Goal: Task Accomplishment & Management: Complete application form

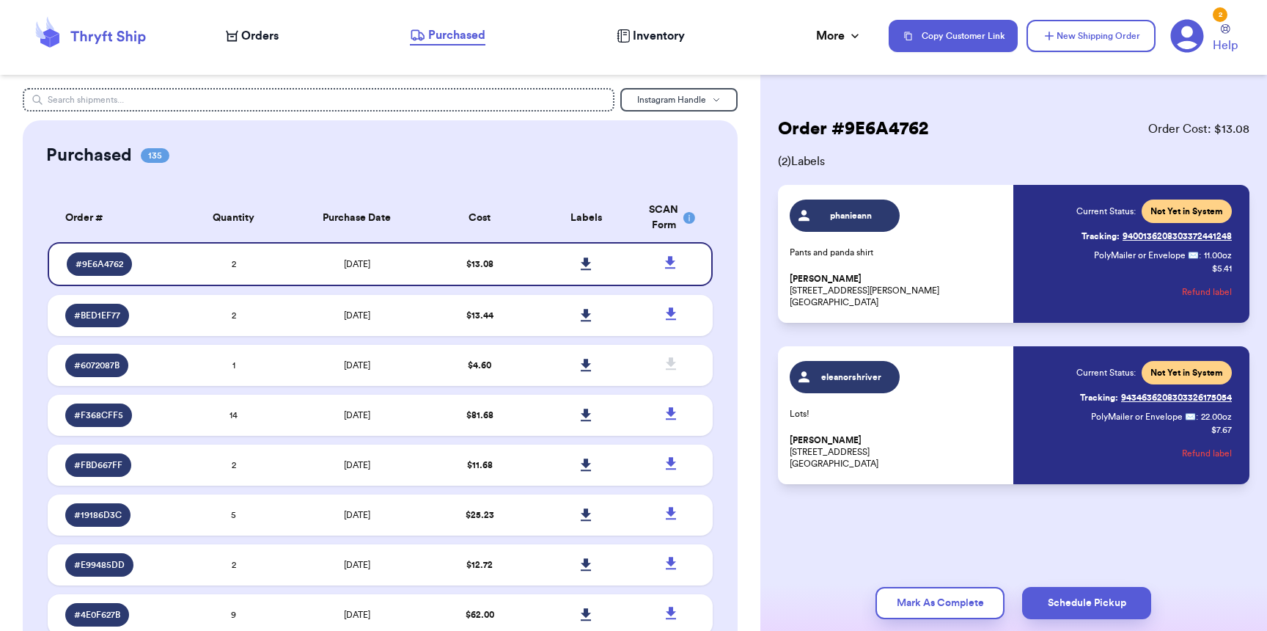
click at [255, 36] on span "Orders" at bounding box center [259, 36] width 37 height 18
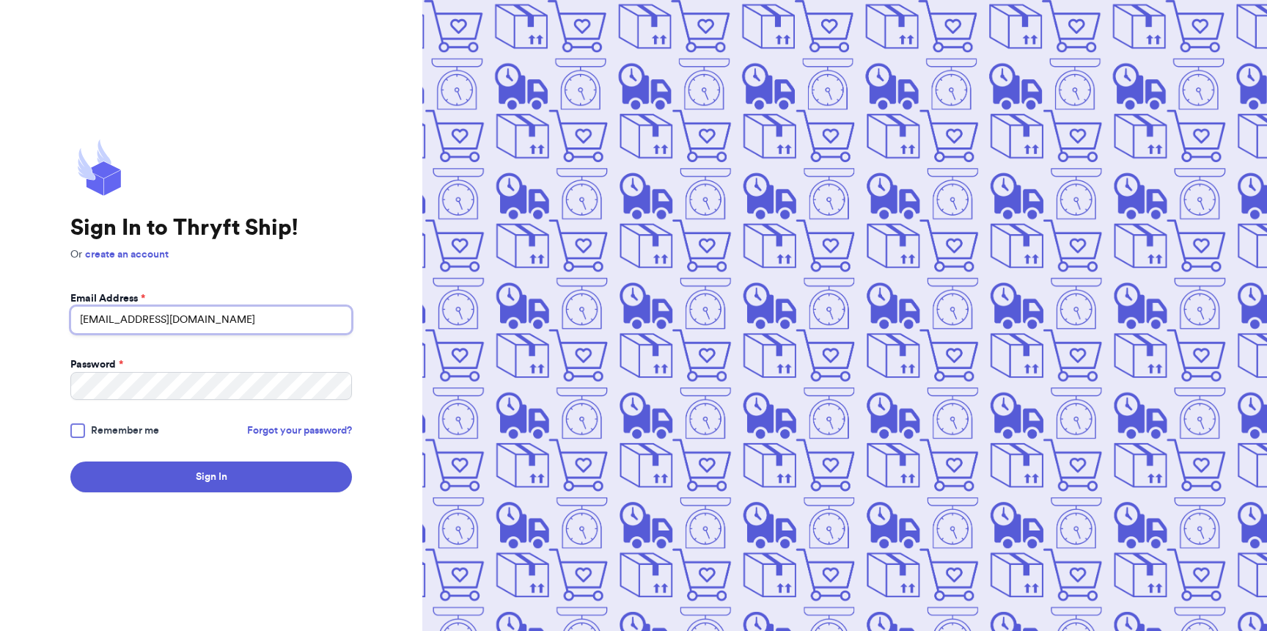
type input "kaitydoxsie@gmail.com"
click at [70, 461] on button "Sign In" at bounding box center [211, 476] width 282 height 31
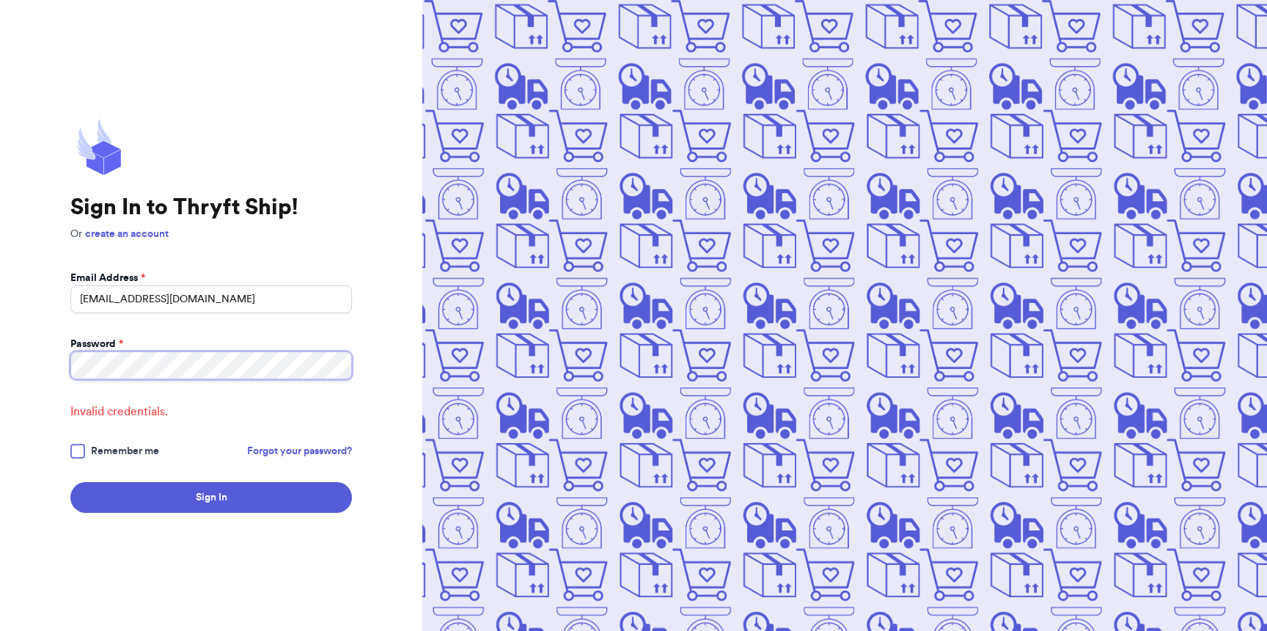
click at [0, 345] on html "Sign In to Thryft Ship! Or create an account Email Address * kaitydoxsie@gmail.…" at bounding box center [633, 315] width 1267 height 631
click at [70, 482] on button "Sign In" at bounding box center [211, 497] width 282 height 31
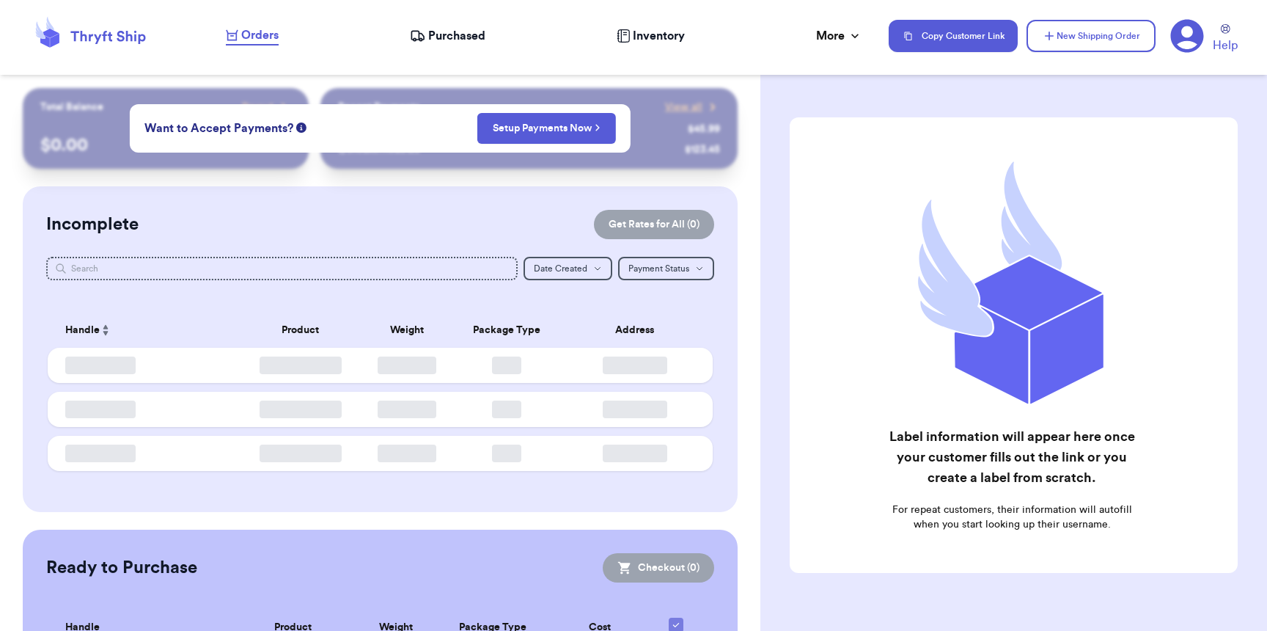
checkbox input "false"
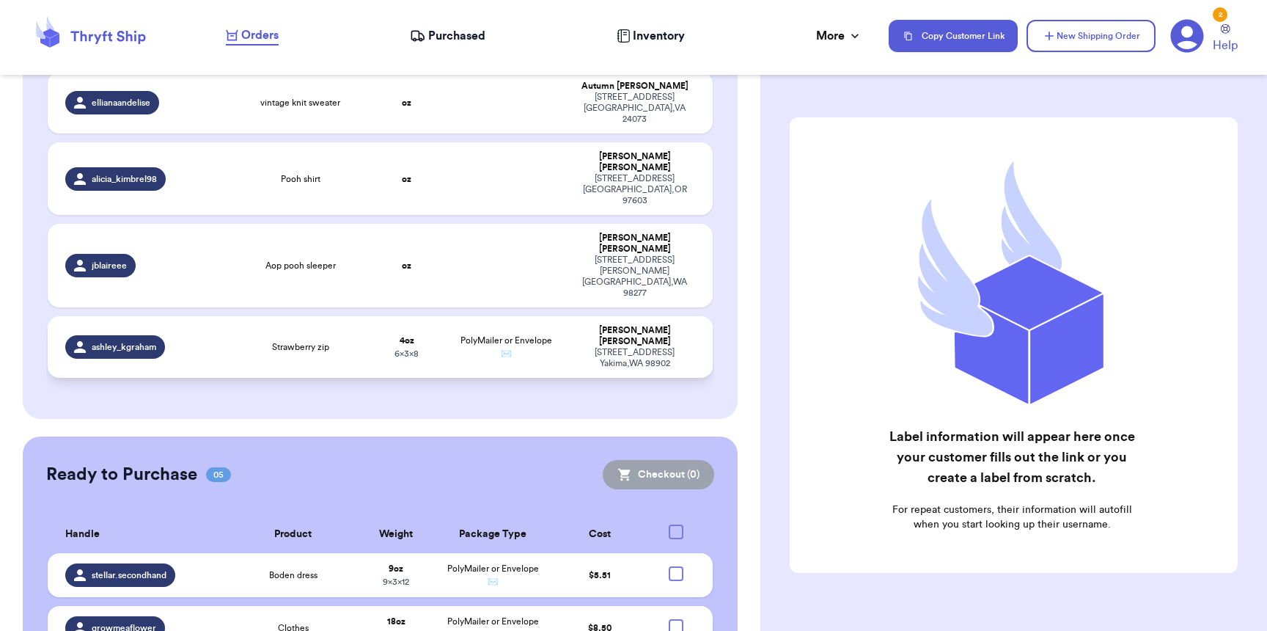
scroll to position [1099, 0]
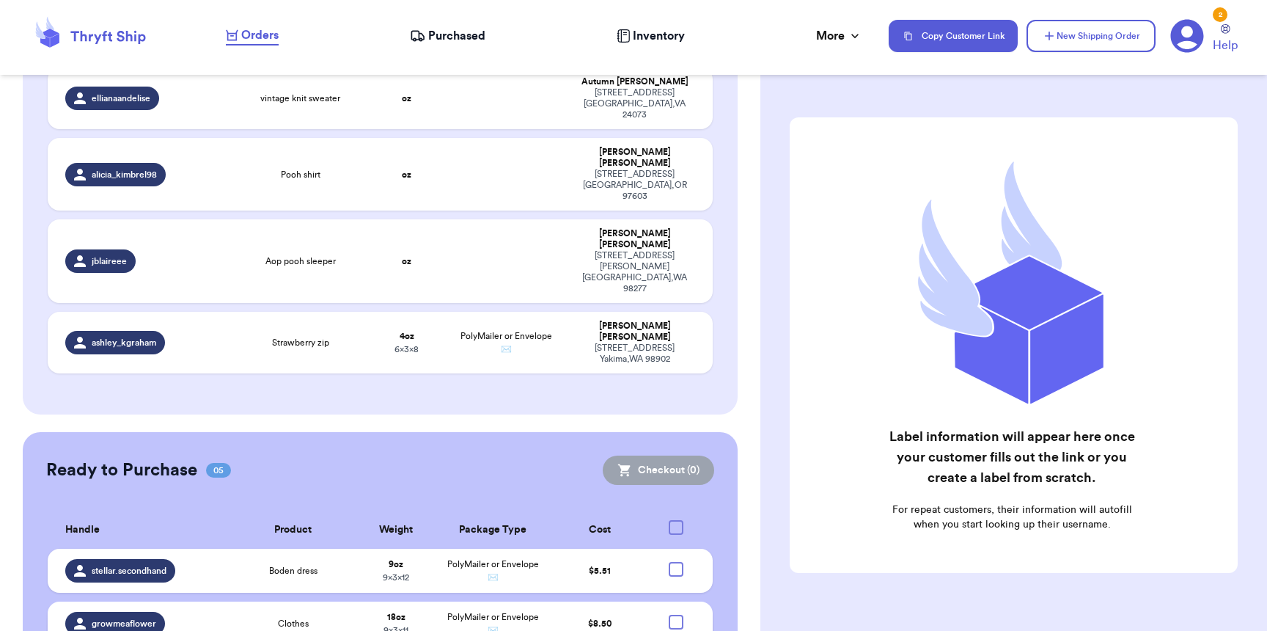
click at [669, 615] on div at bounding box center [676, 622] width 15 height 15
click at [675, 614] on input "checkbox" at bounding box center [675, 614] width 1 height 1
checkbox input "true"
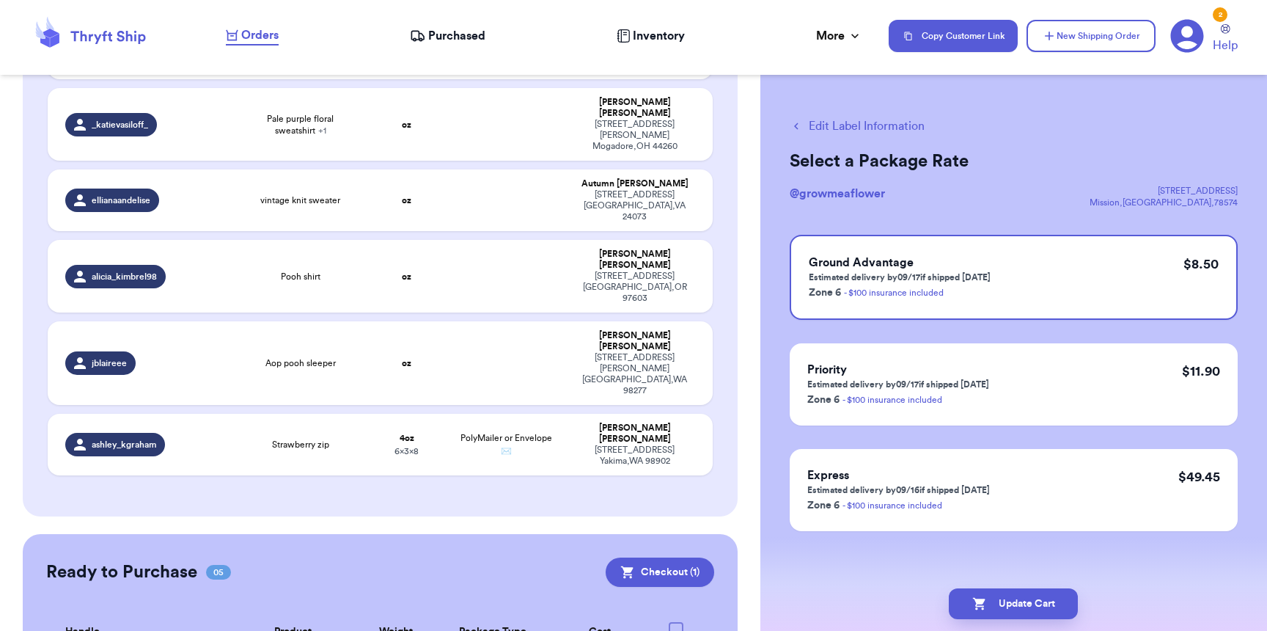
scroll to position [1102, 0]
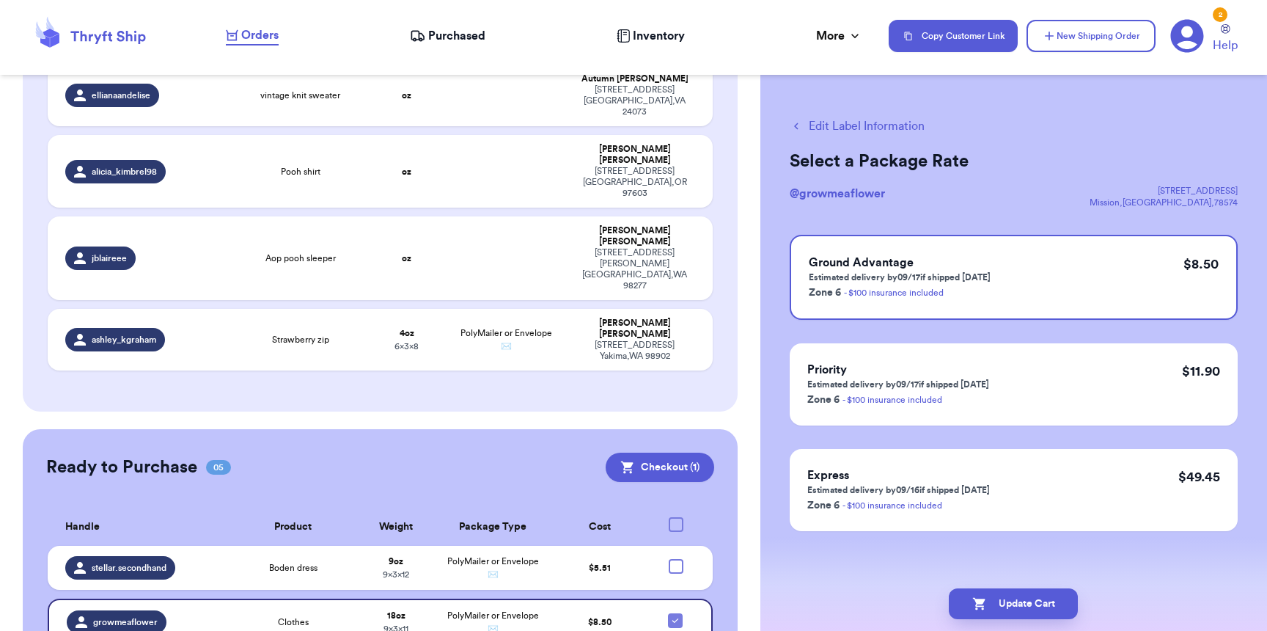
checkbox input "true"
click at [632, 429] on div "Ready to Purchase 05 Checkout ( 2 ) Checkout ( 2 ) Handle Product Weight Packag…" at bounding box center [380, 637] width 715 height 416
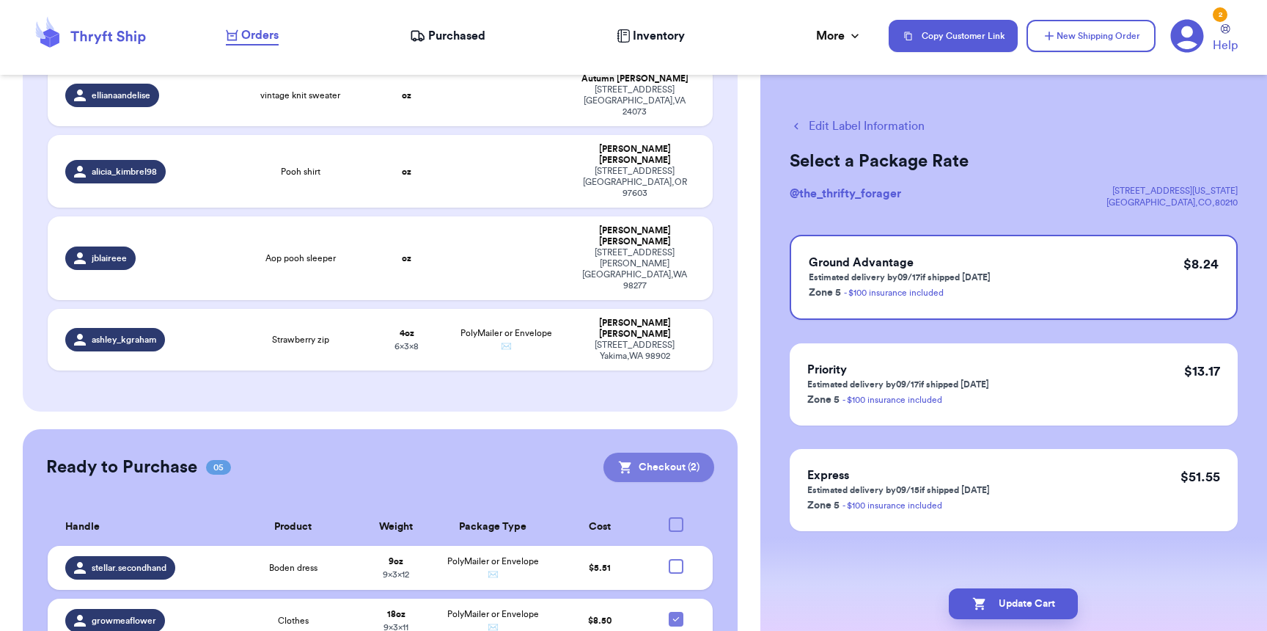
click at [631, 452] on button "Checkout ( 2 )" at bounding box center [659, 466] width 111 height 29
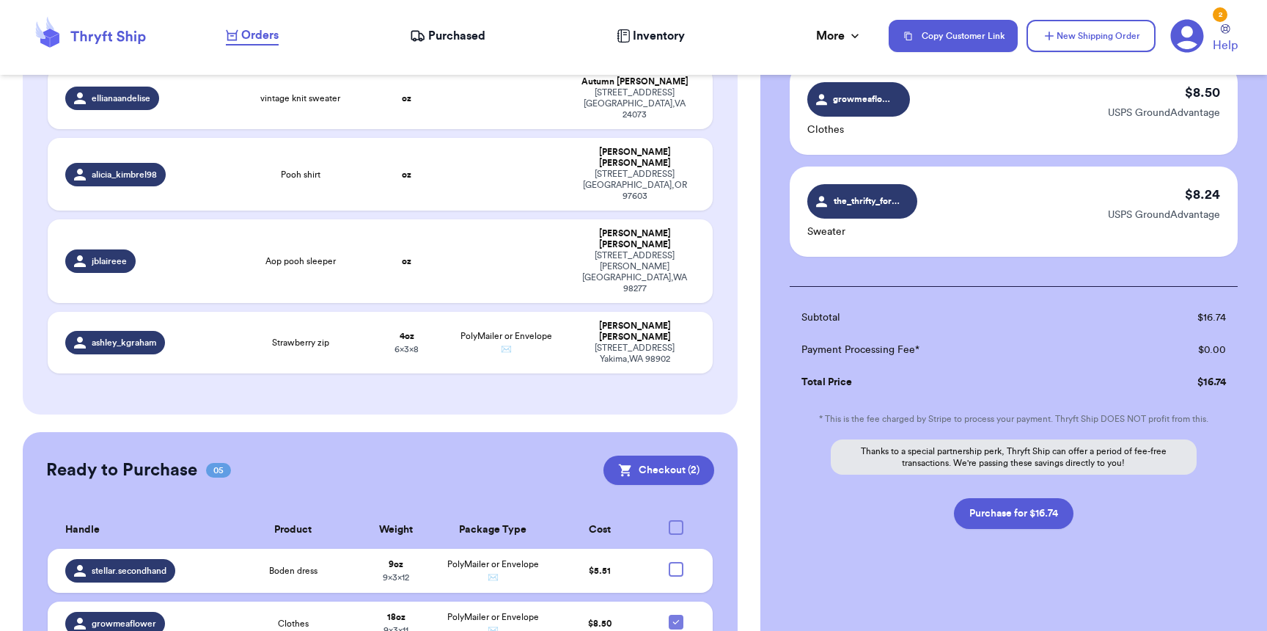
scroll to position [118, 0]
click at [1003, 529] on div "Checkout ( 2 ) Selected Labels growmeaflower Clothes $ 8.50 USPS GroundAdvantag…" at bounding box center [1013, 300] width 507 height 661
click at [1008, 519] on button "Purchase for $16.74" at bounding box center [1014, 512] width 120 height 31
checkbox input "false"
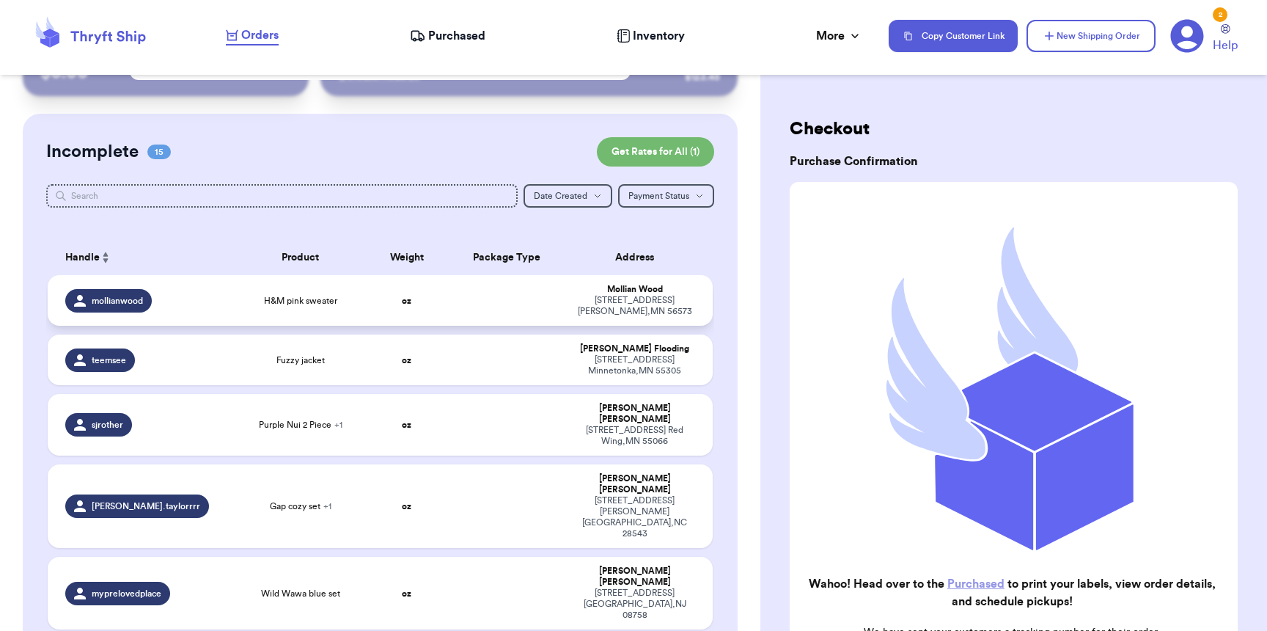
scroll to position [74, 0]
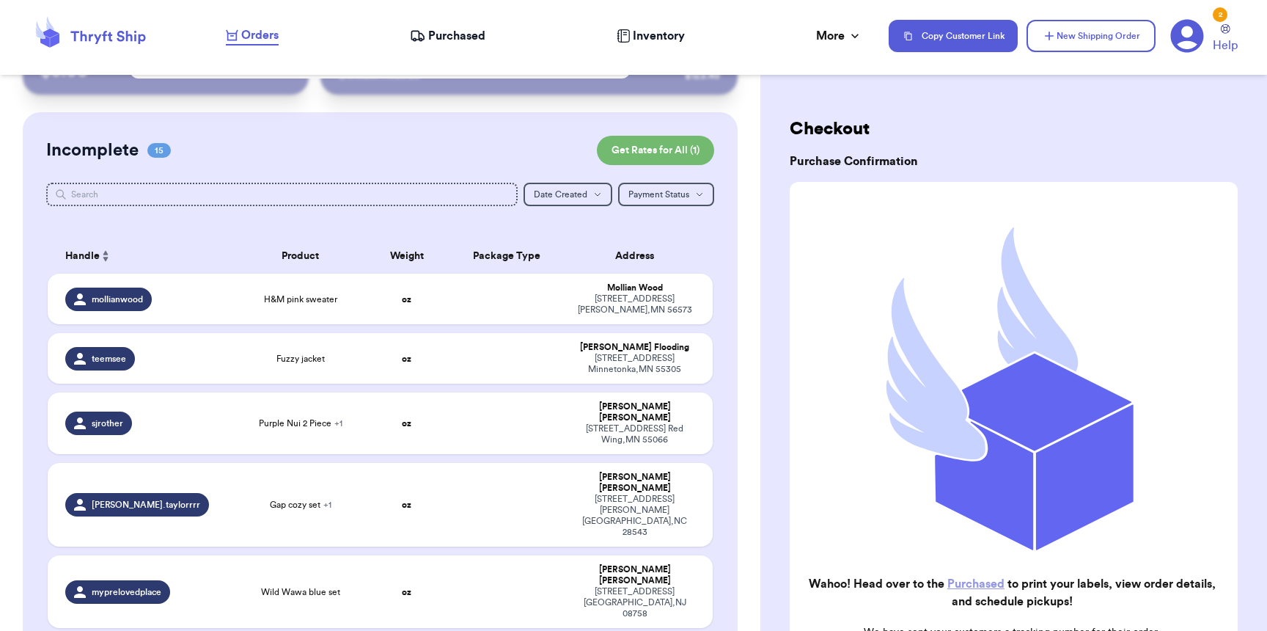
click at [443, 38] on span "Purchased" at bounding box center [456, 36] width 57 height 18
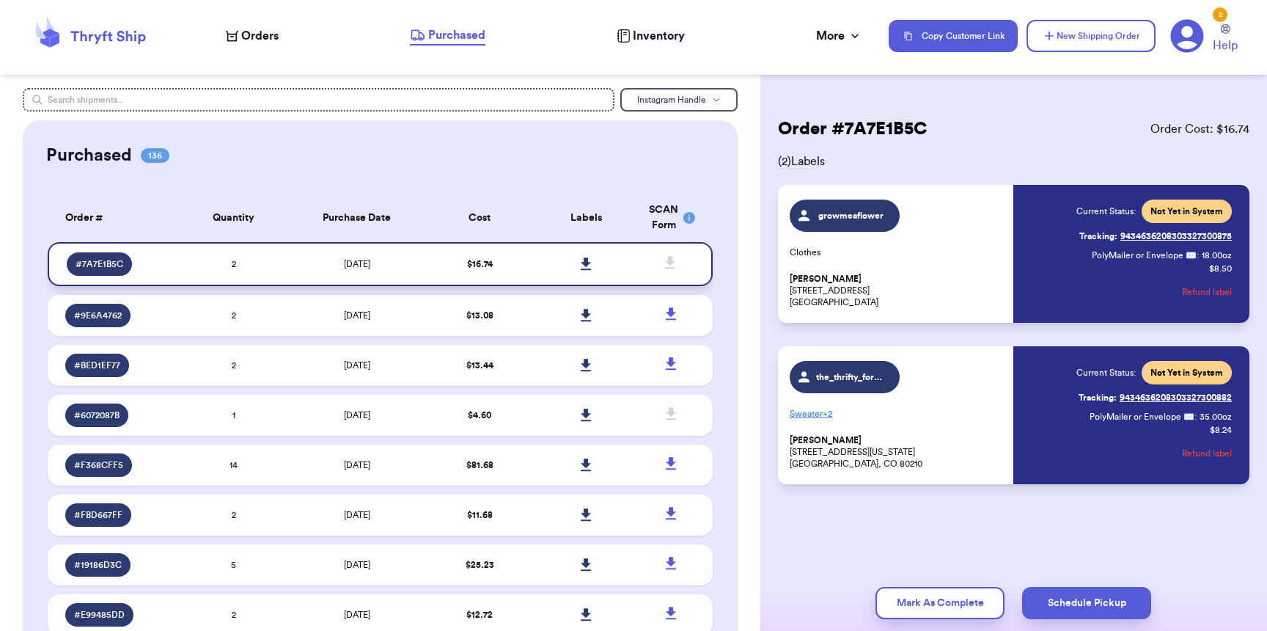
click at [581, 263] on icon at bounding box center [586, 263] width 11 height 13
click at [255, 43] on span "Orders" at bounding box center [259, 36] width 37 height 18
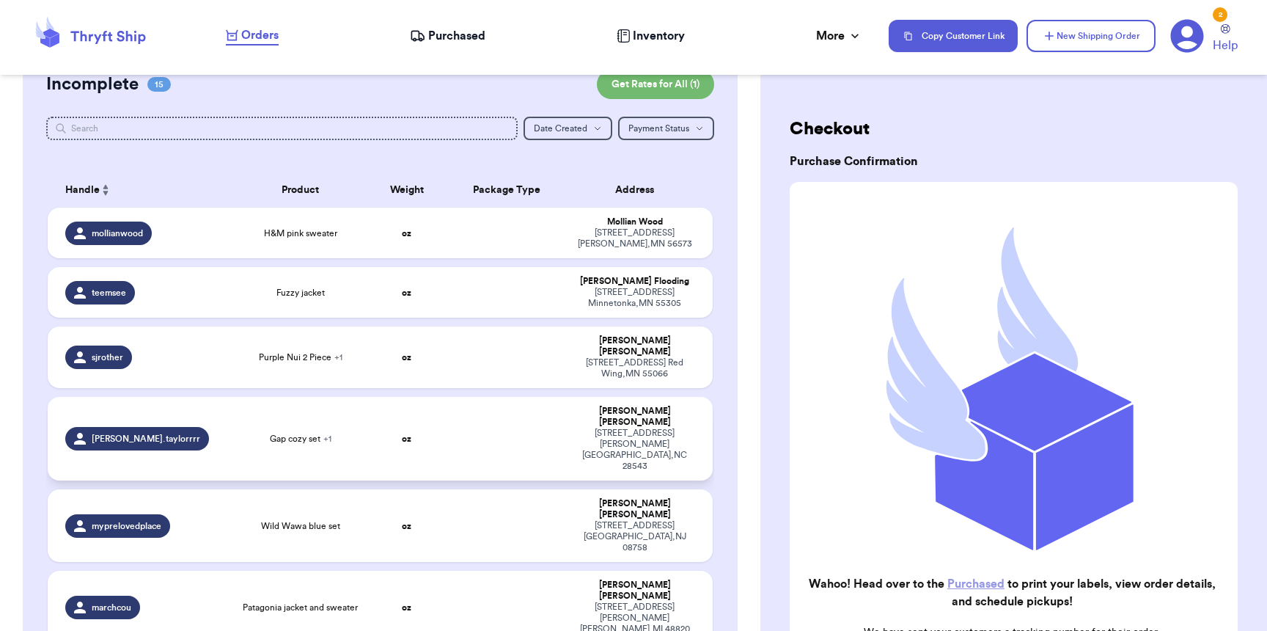
scroll to position [148, 0]
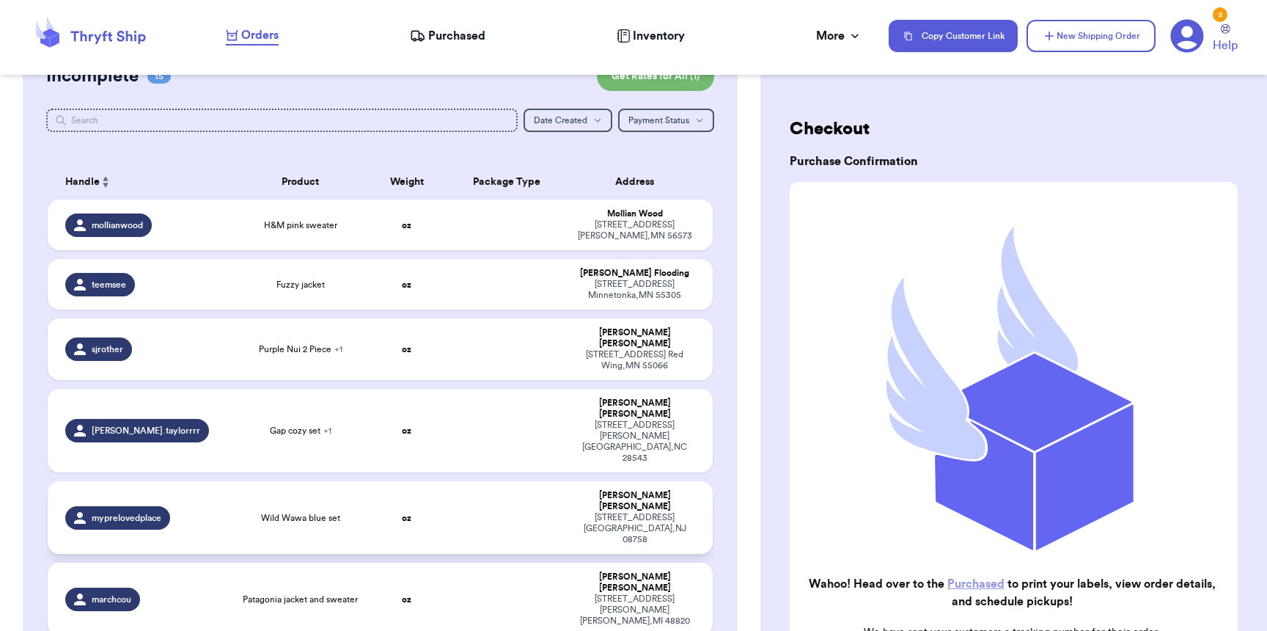
click at [186, 506] on div "myprelovedplace" at bounding box center [145, 517] width 160 height 23
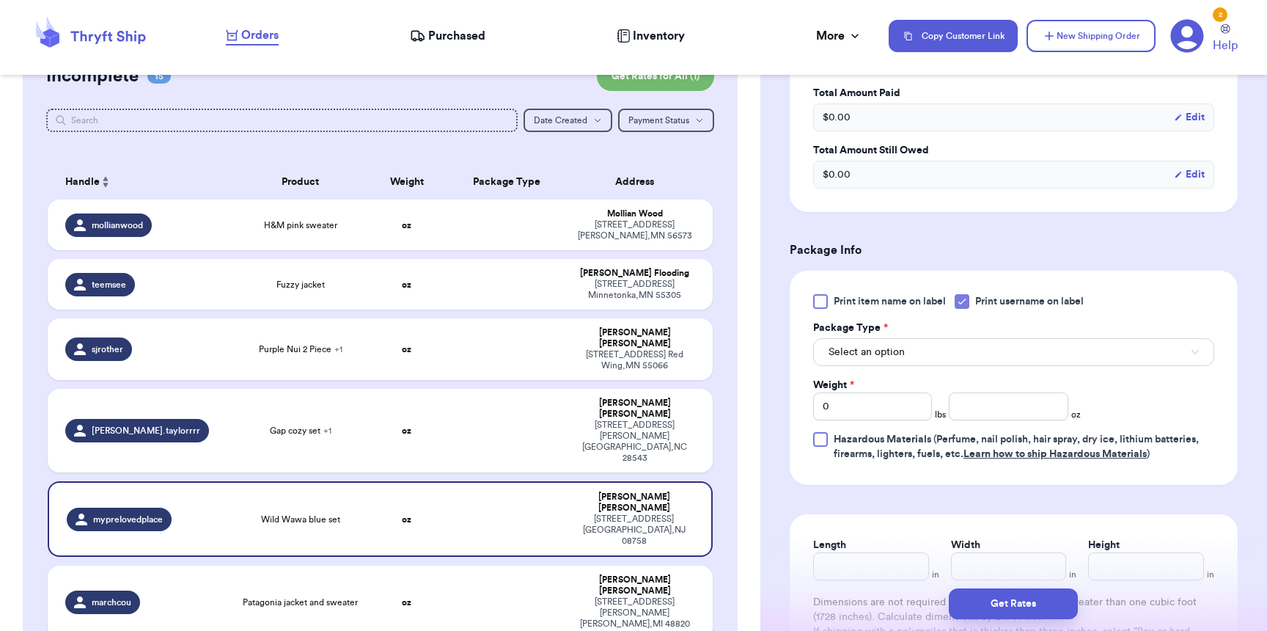
scroll to position [542, 0]
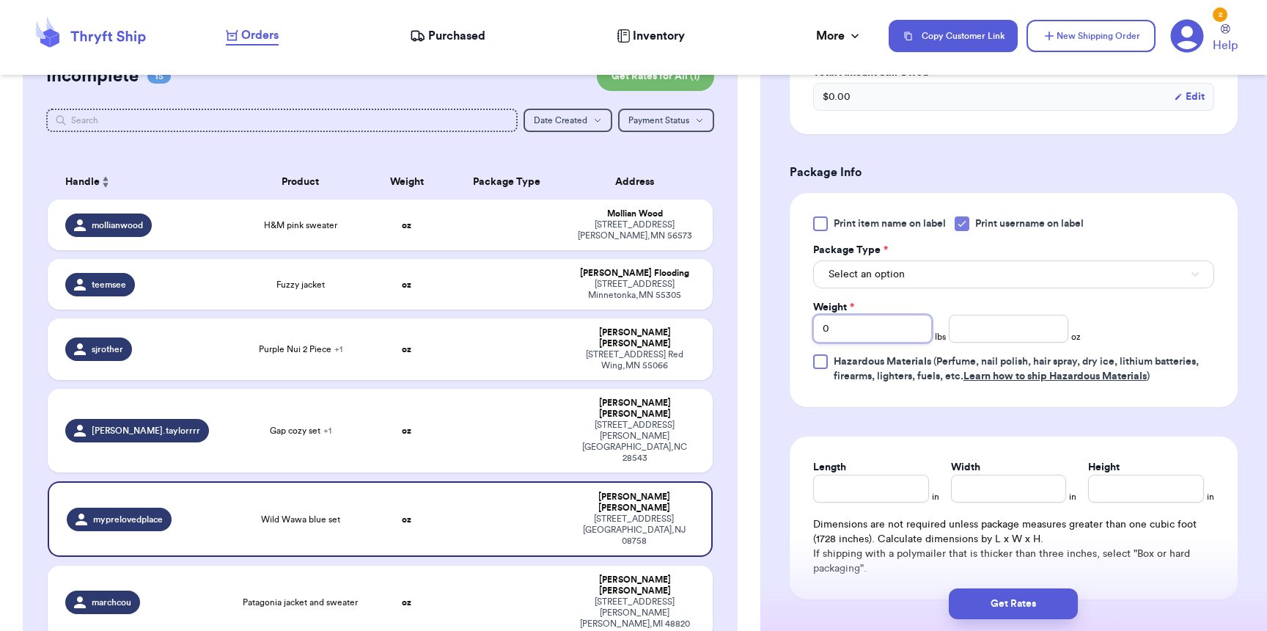
click at [840, 330] on input "0" at bounding box center [872, 329] width 119 height 28
click at [912, 282] on button "Select an option" at bounding box center [1013, 274] width 401 height 28
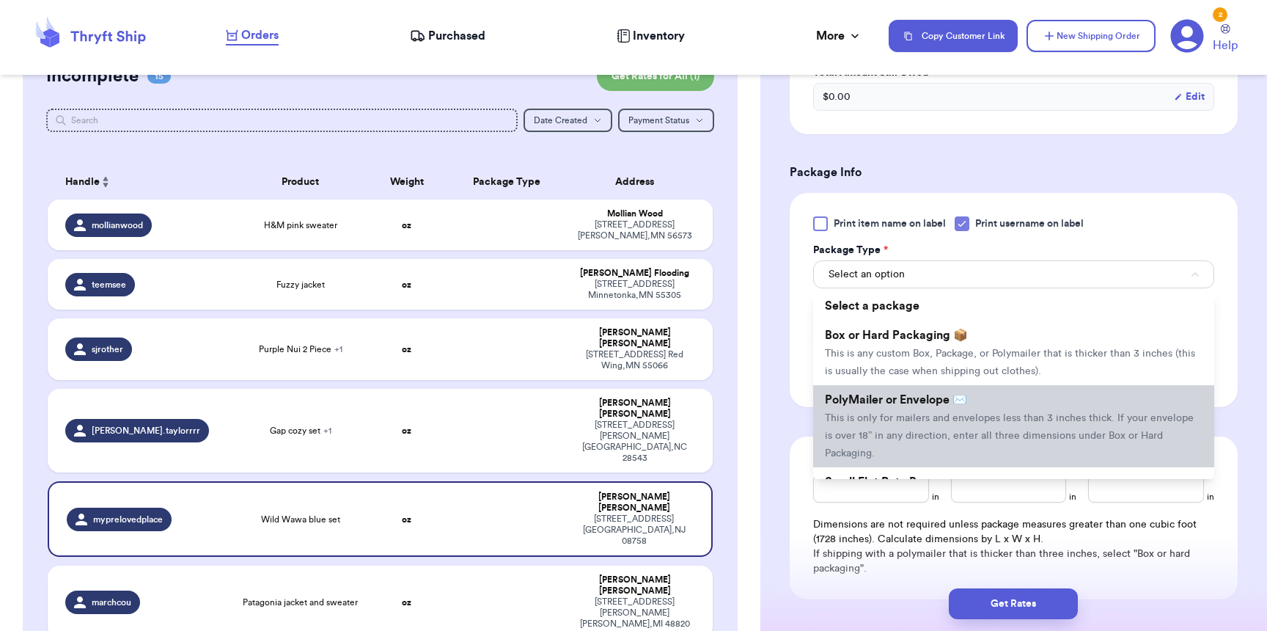
click at [875, 418] on span "This is only for mailers and envelopes less than 3 inches thick. If your envelo…" at bounding box center [1009, 435] width 369 height 45
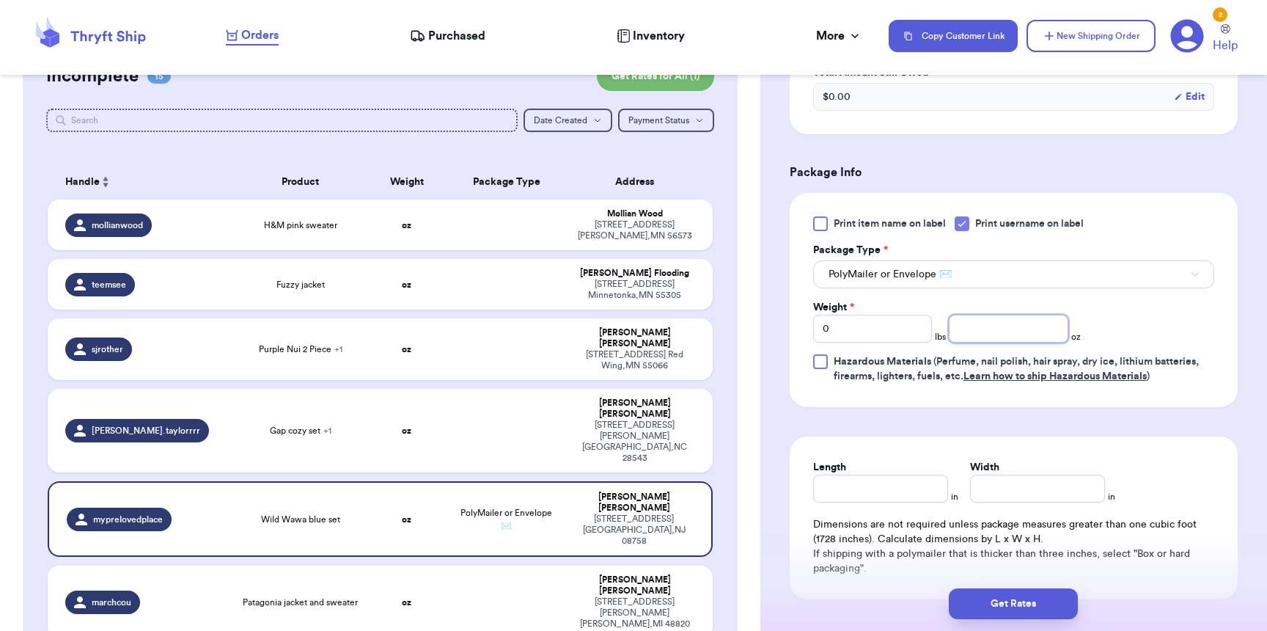
click at [965, 340] on input "number" at bounding box center [1008, 329] width 119 height 28
type input "15"
type input "11"
type input "9"
click at [1030, 617] on button "Get Rates" at bounding box center [1013, 603] width 129 height 31
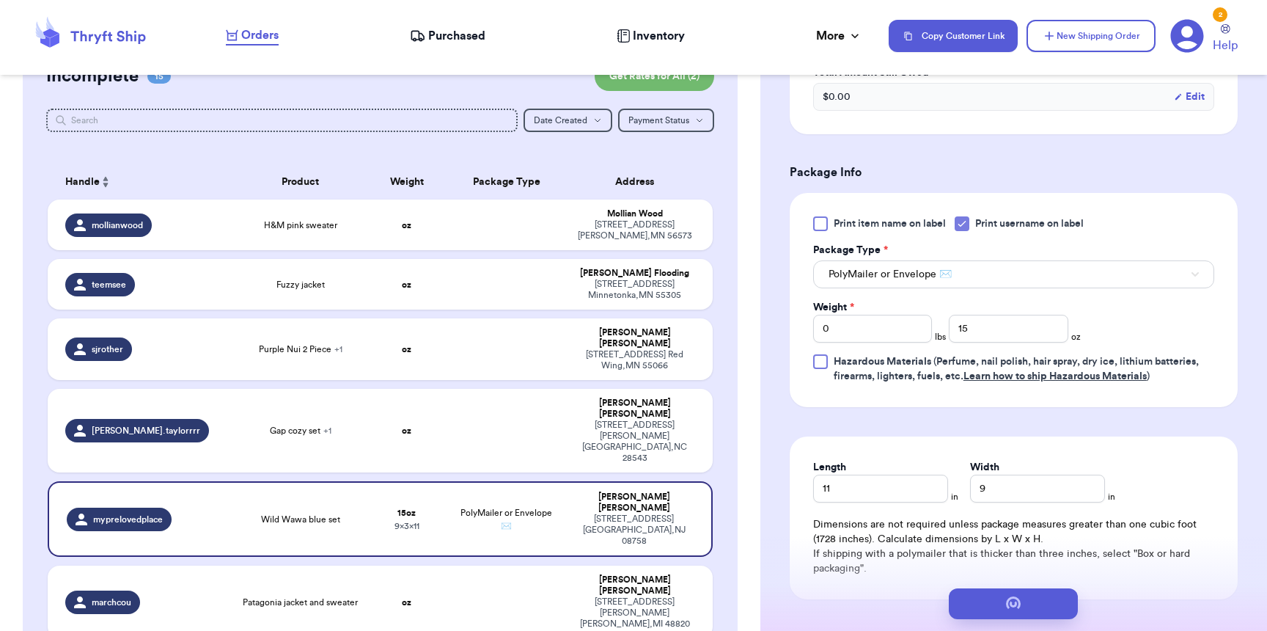
scroll to position [0, 0]
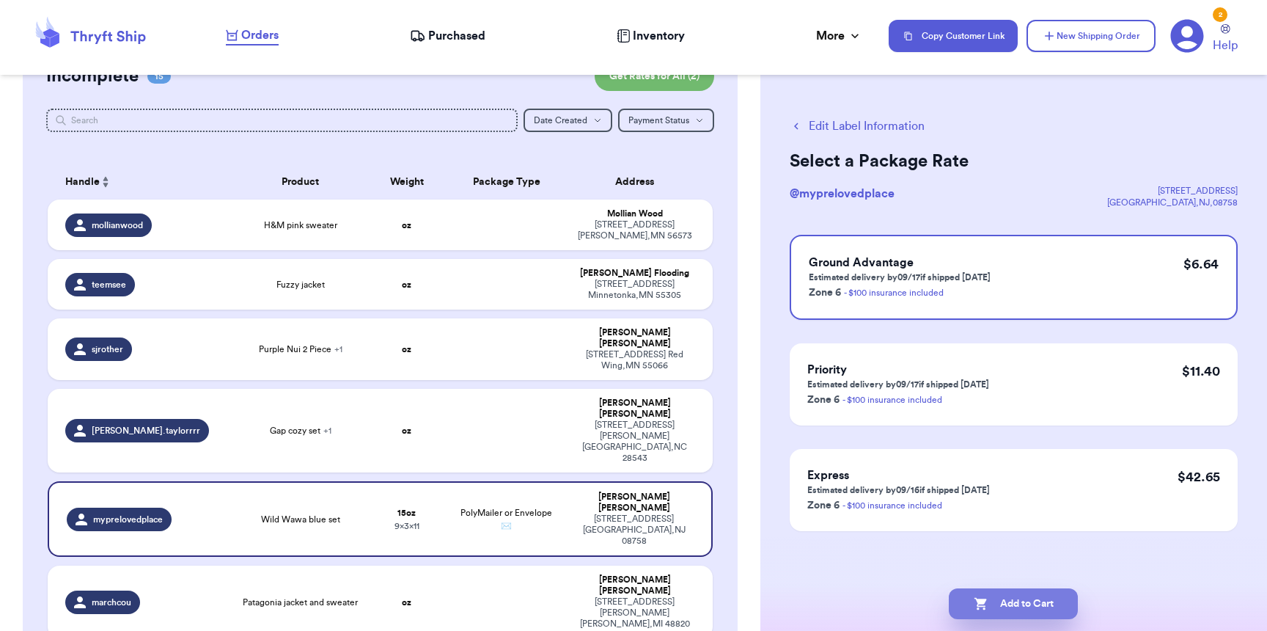
click at [1004, 596] on button "Add to Cart" at bounding box center [1013, 603] width 129 height 31
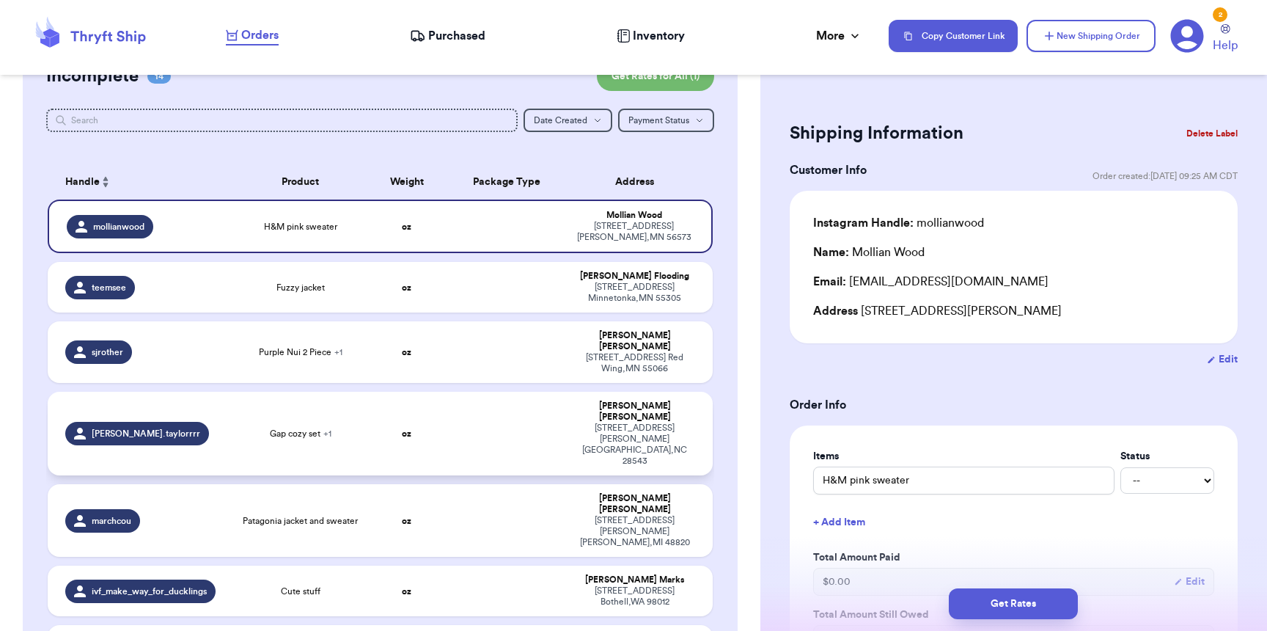
click at [181, 422] on div "ella.taylorrrr" at bounding box center [145, 433] width 160 height 23
type input "Gap cozy set"
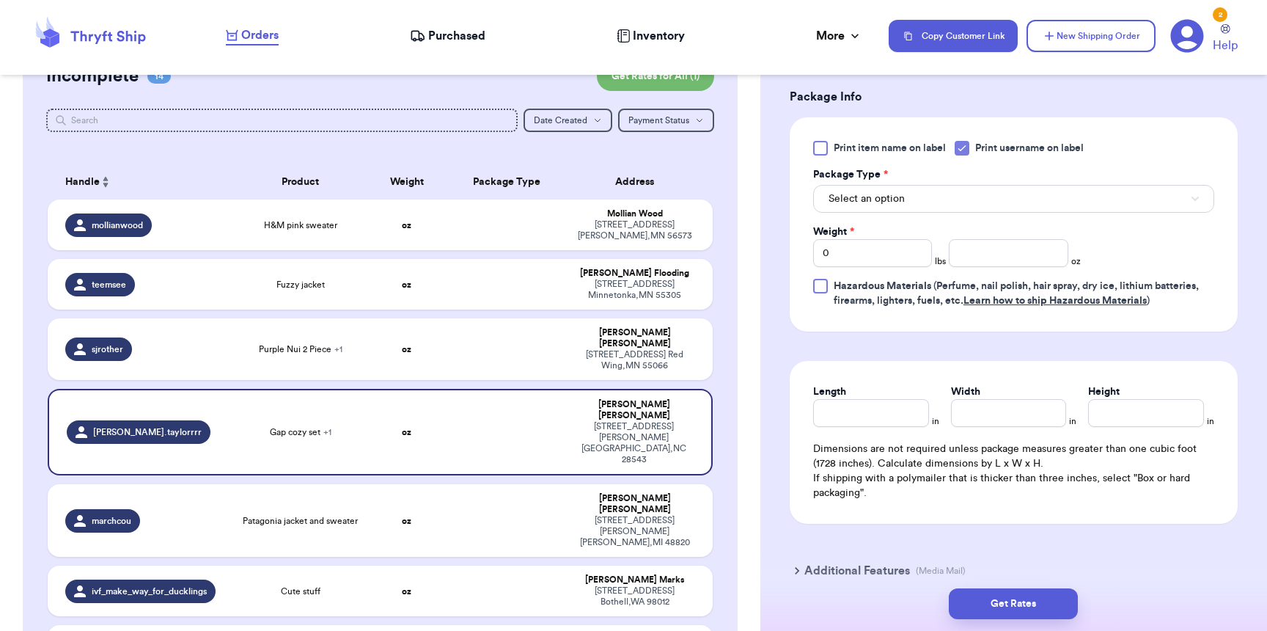
scroll to position [559, 0]
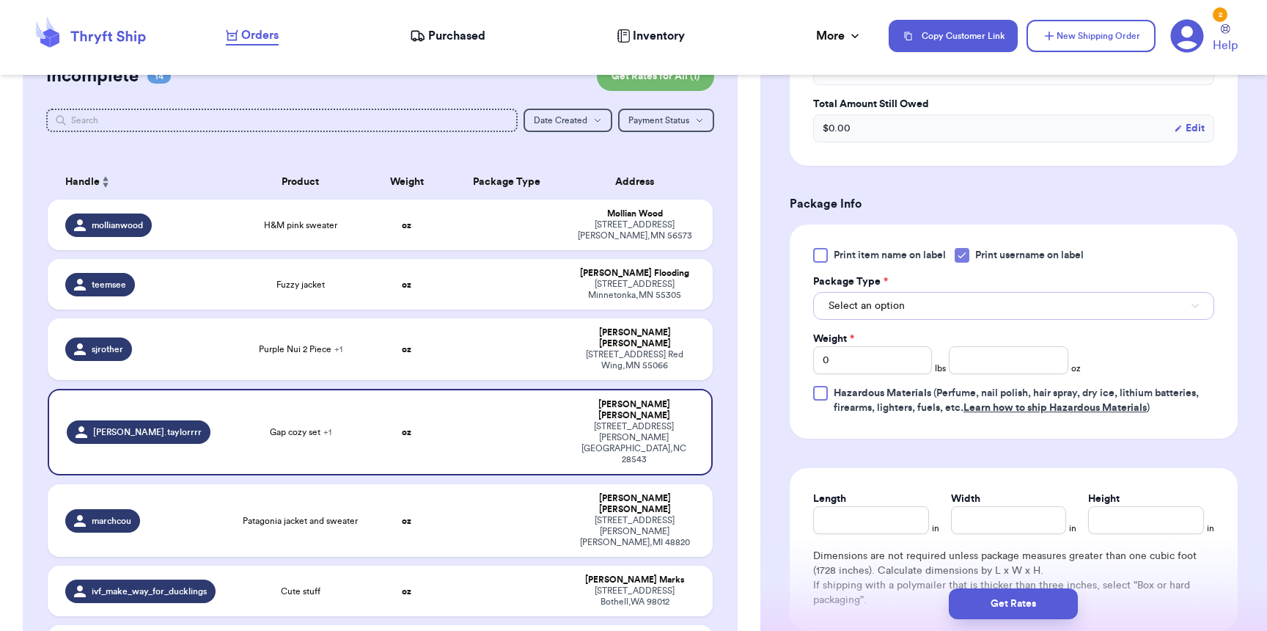
click at [911, 300] on button "Select an option" at bounding box center [1013, 306] width 401 height 28
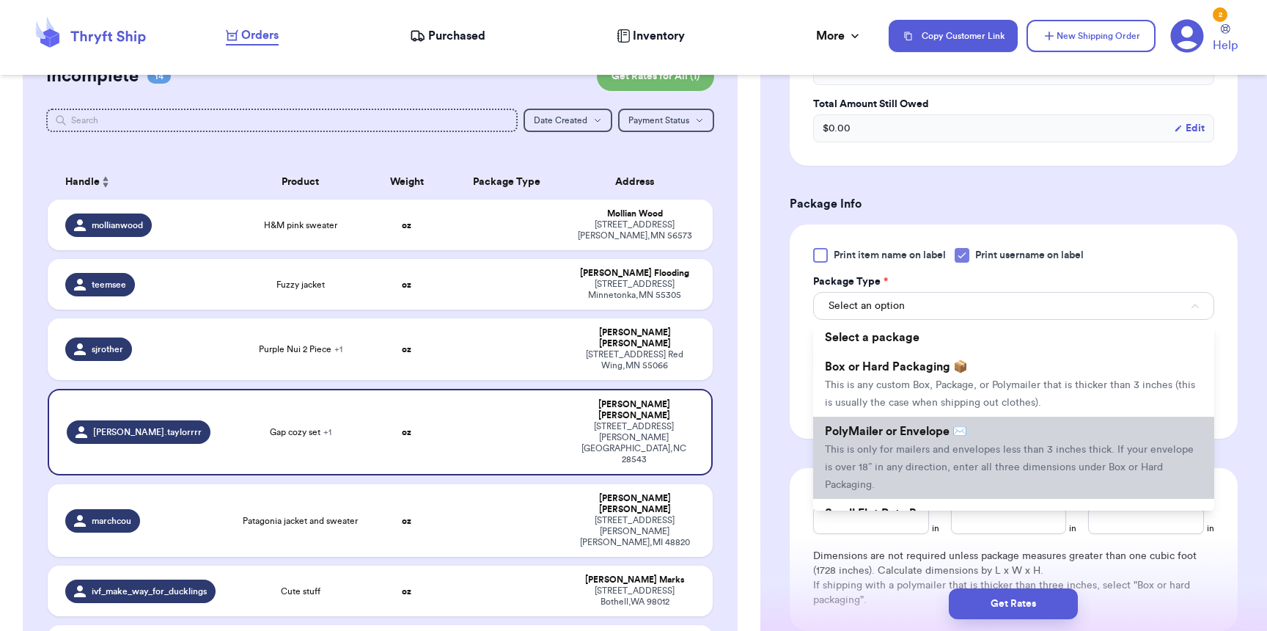
click at [879, 425] on li "PolyMailer or Envelope ✉️ This is only for mailers and envelopes less than 3 in…" at bounding box center [1013, 458] width 401 height 82
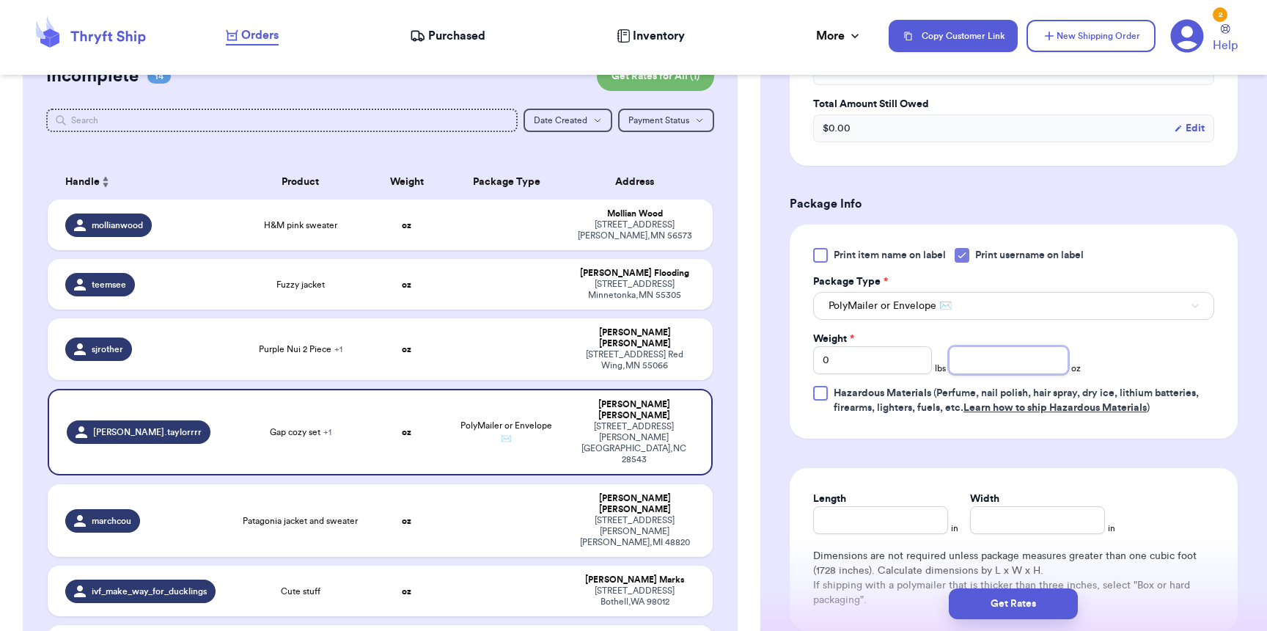
click at [996, 354] on input "number" at bounding box center [1008, 360] width 119 height 28
type input "11"
type input "9"
click at [1025, 600] on button "Get Rates" at bounding box center [1013, 603] width 129 height 31
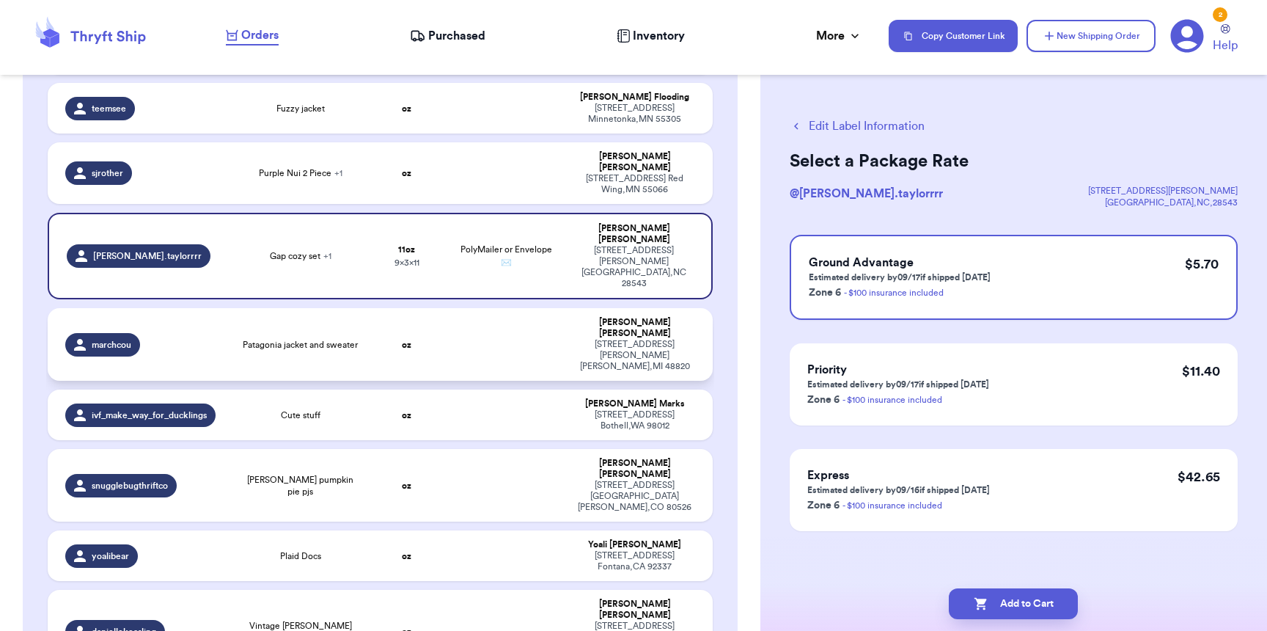
scroll to position [108, 0]
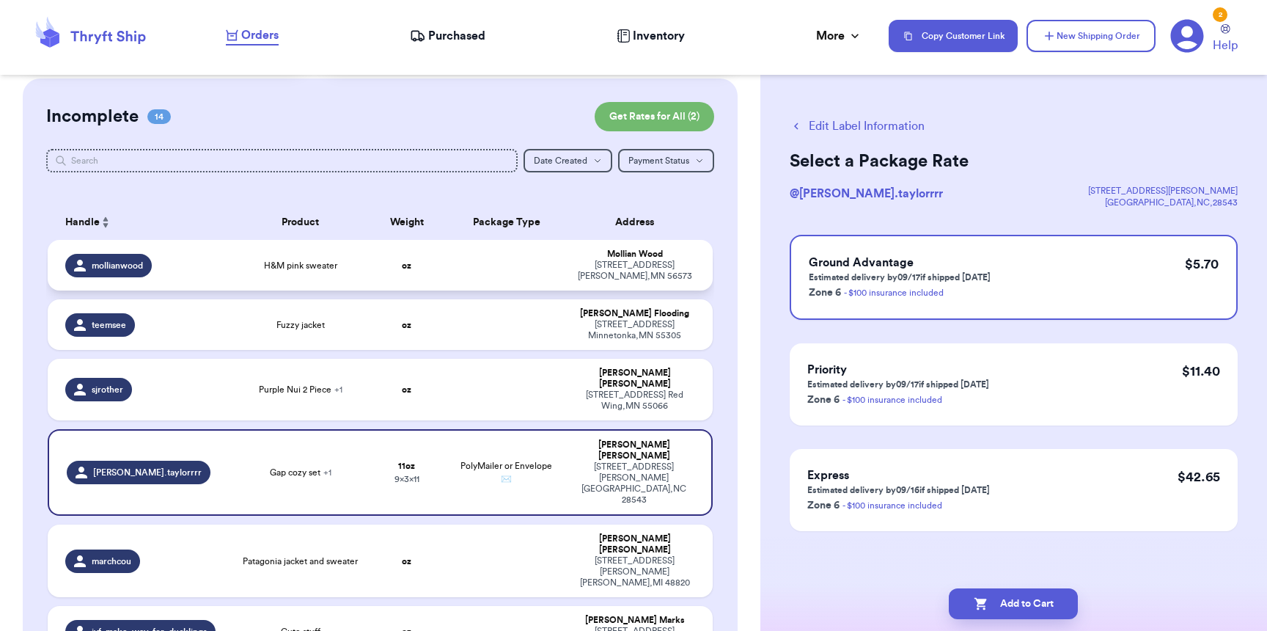
click at [136, 256] on div "mollianwood" at bounding box center [108, 265] width 87 height 23
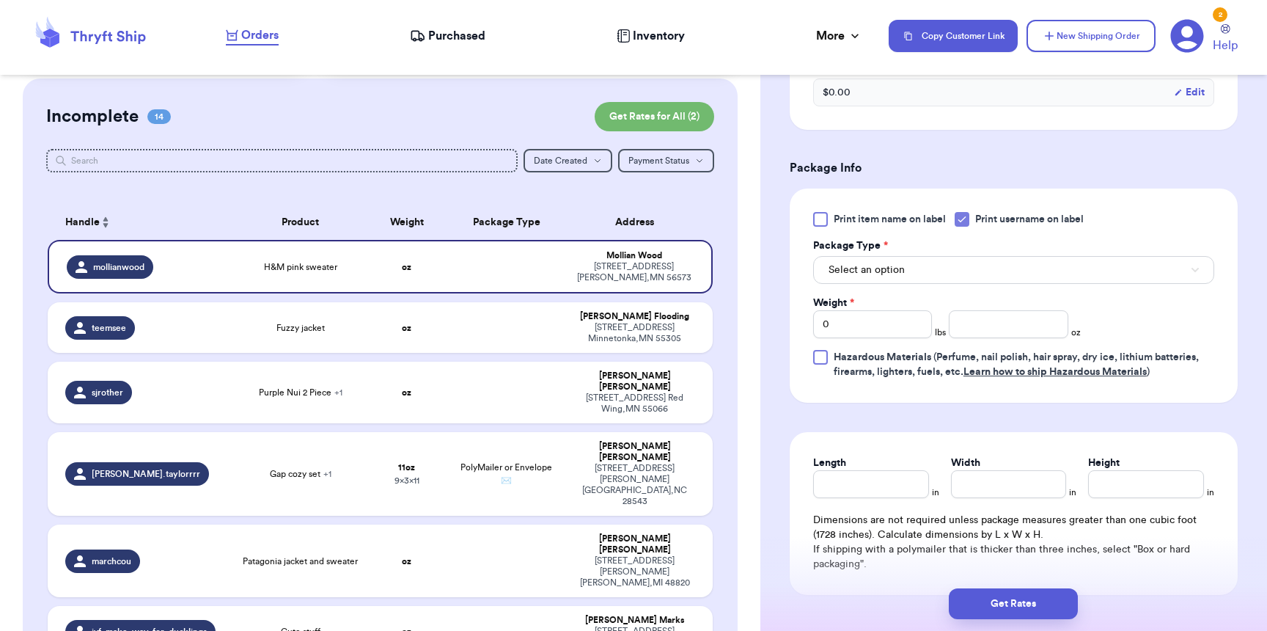
scroll to position [549, 0]
click at [881, 257] on button "Select an option" at bounding box center [1013, 268] width 401 height 28
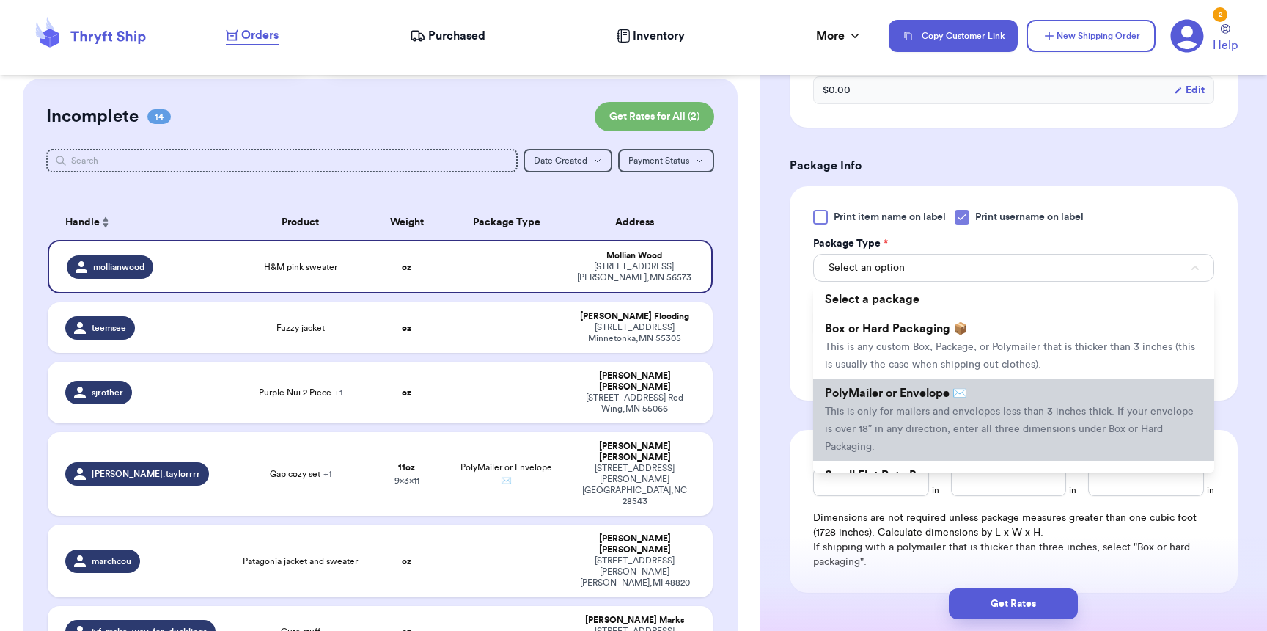
click at [879, 396] on span "PolyMailer or Envelope ✉️" at bounding box center [896, 393] width 142 height 12
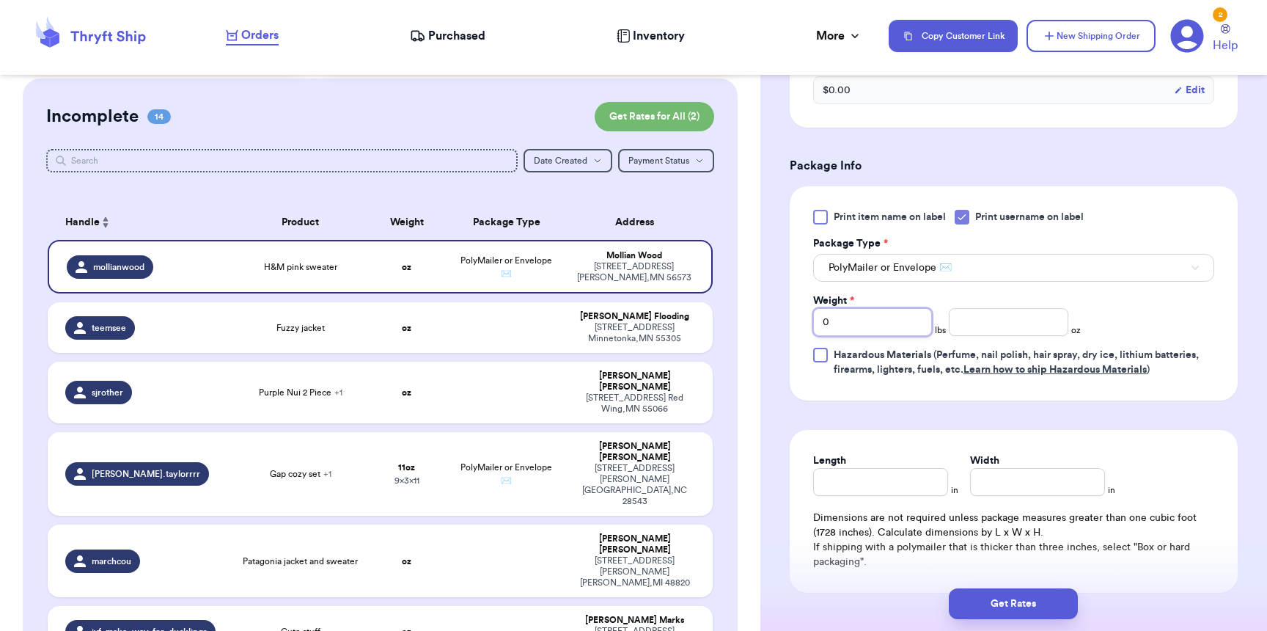
click at [878, 324] on input "0" at bounding box center [872, 322] width 119 height 28
click at [997, 317] on input "number" at bounding box center [1008, 322] width 119 height 28
type input "5"
type input "9"
type input "6"
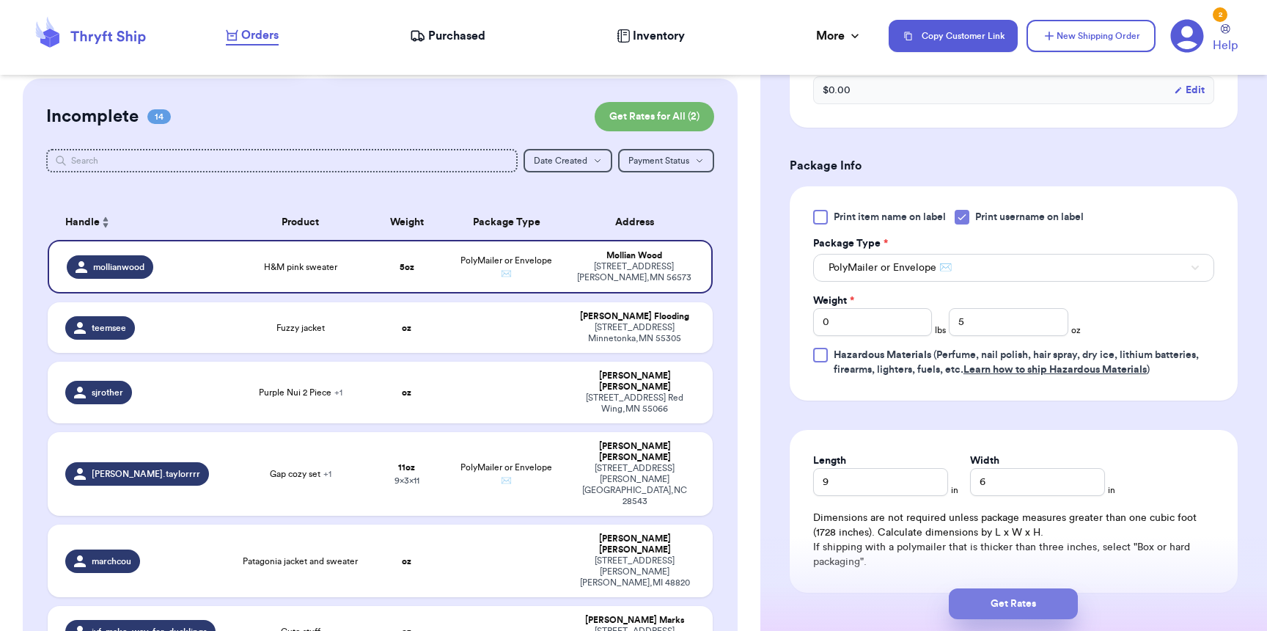
click at [1012, 605] on button "Get Rates" at bounding box center [1013, 603] width 129 height 31
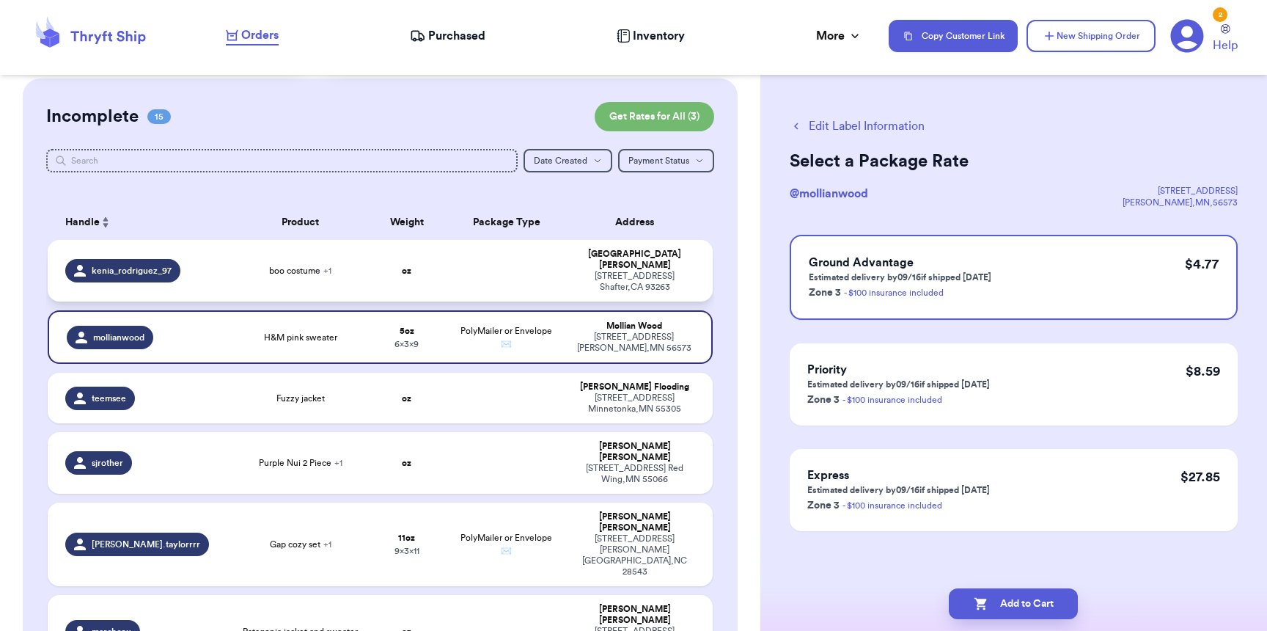
click at [143, 265] on span "kenia_rodriguez_97" at bounding box center [132, 271] width 80 height 12
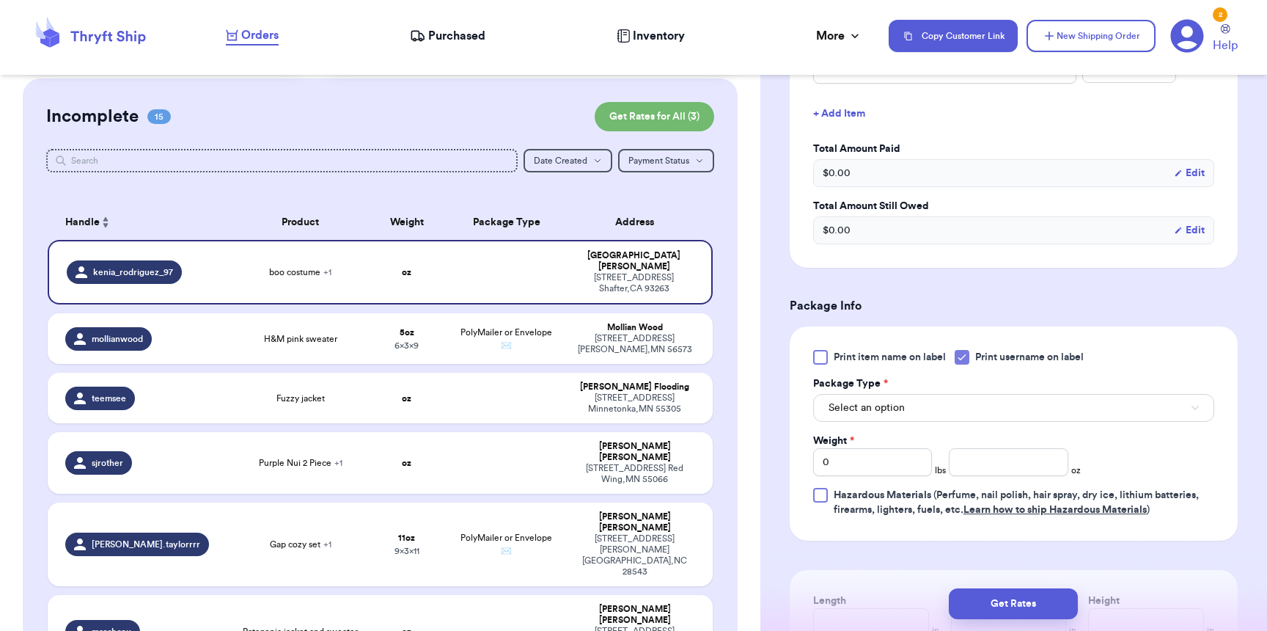
scroll to position [474, 0]
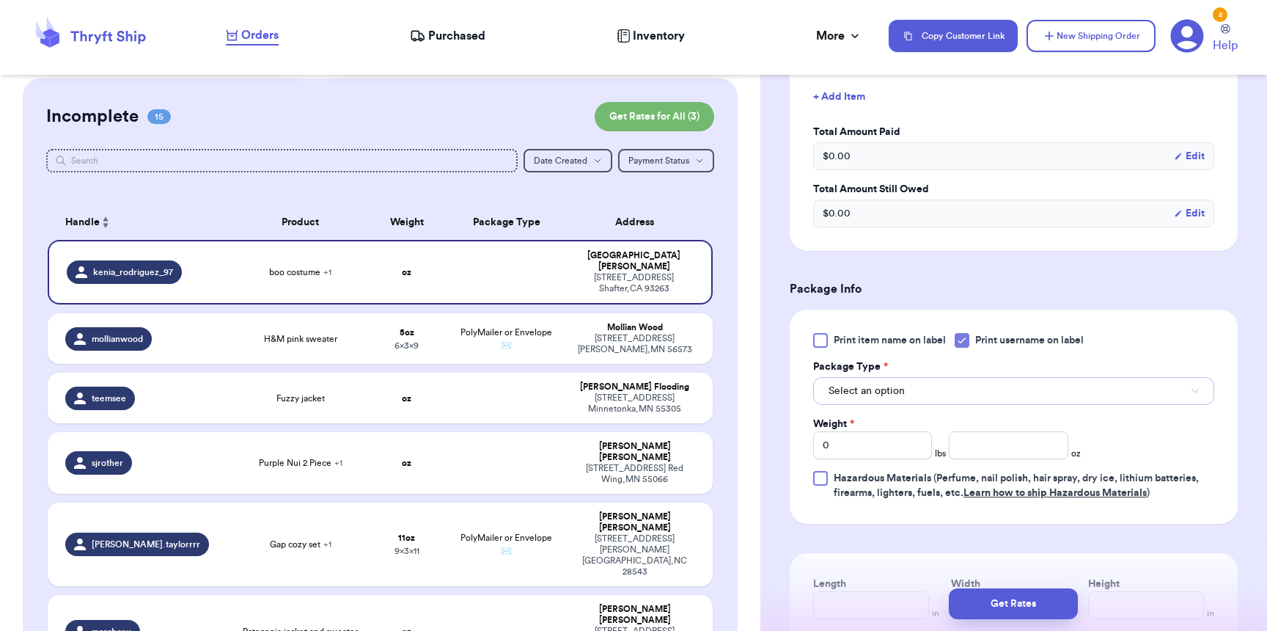
click at [843, 393] on span "Select an option" at bounding box center [867, 391] width 76 height 15
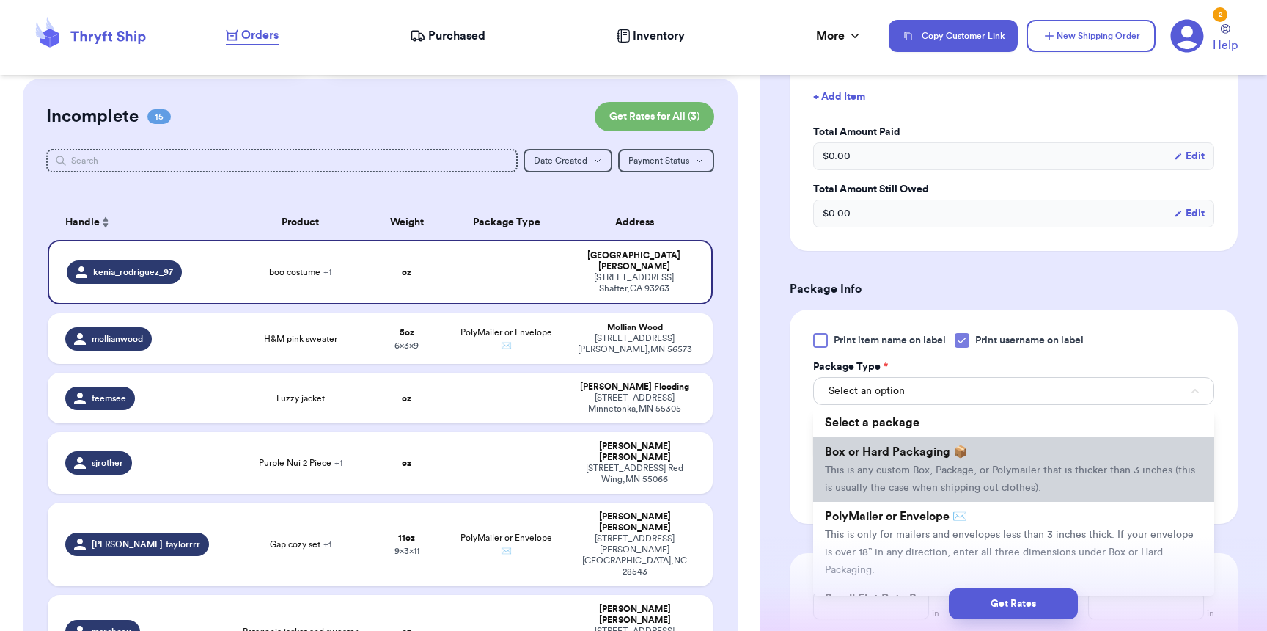
click at [859, 465] on li "Box or Hard Packaging 📦 This is any custom Box, Package, or Polymailer that is …" at bounding box center [1013, 469] width 401 height 65
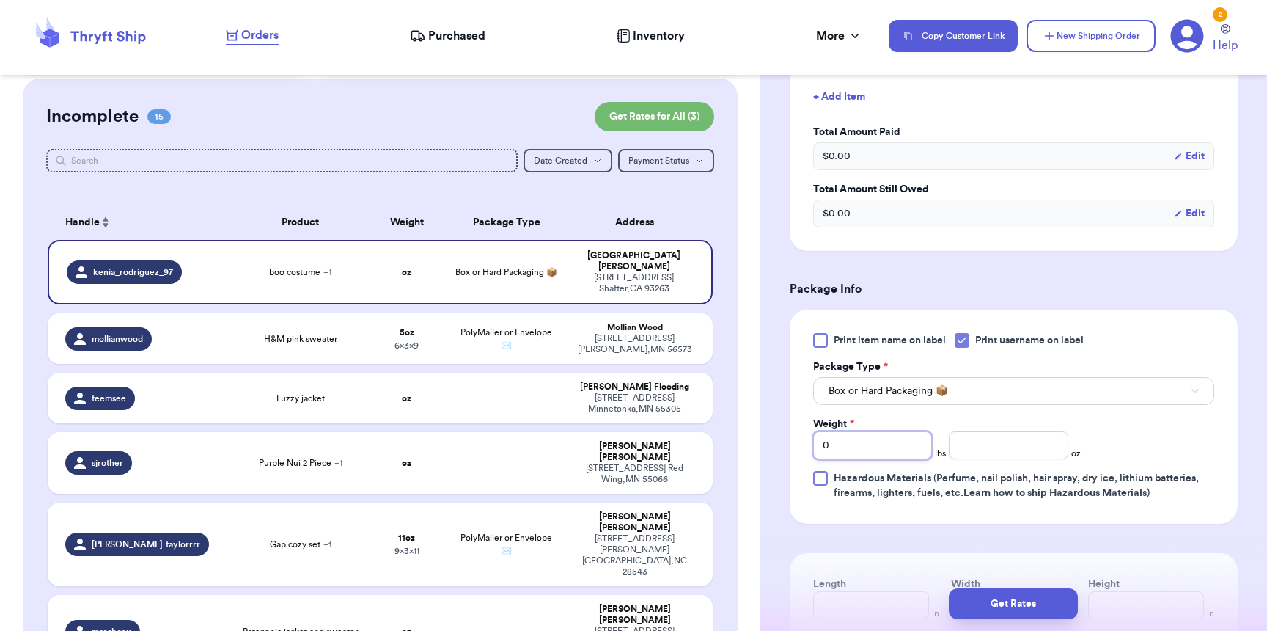
click at [862, 452] on input "0" at bounding box center [872, 445] width 119 height 28
type input "01"
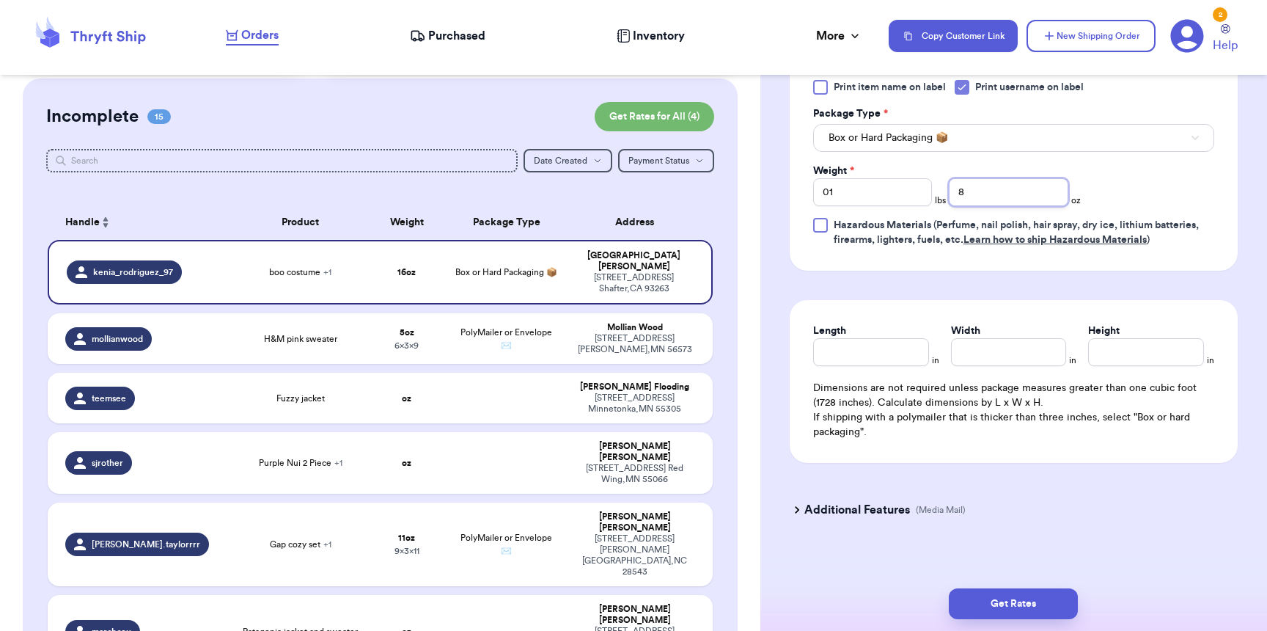
scroll to position [755, 0]
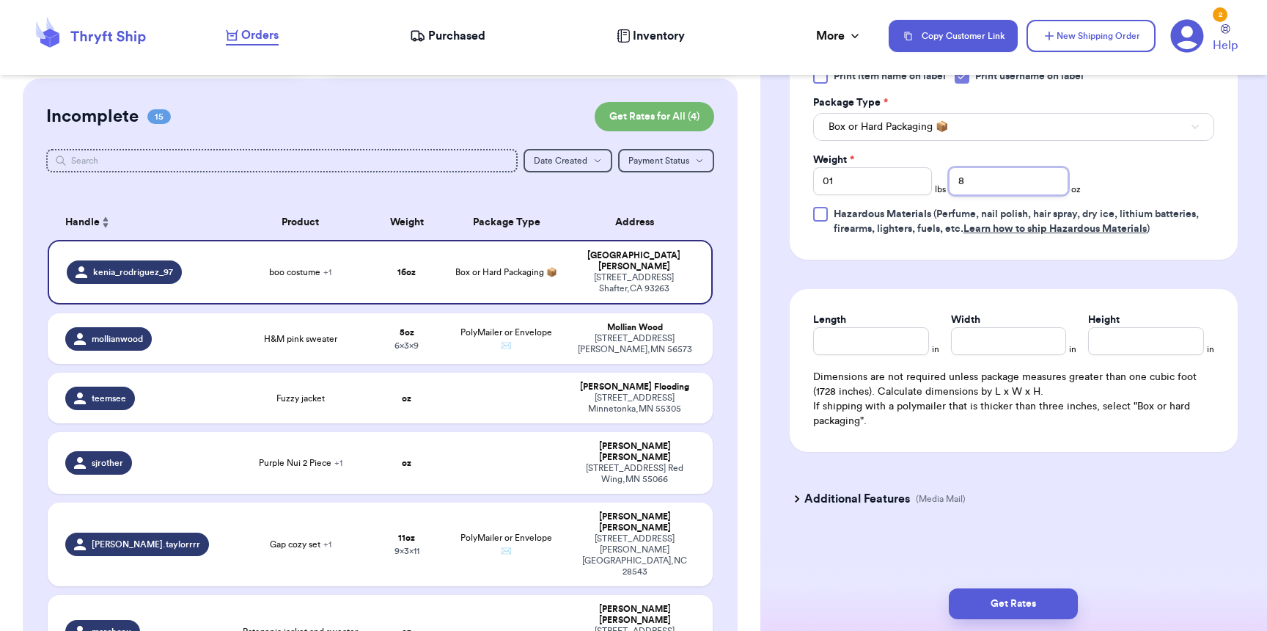
type input "8"
click at [857, 343] on input "Length" at bounding box center [871, 341] width 116 height 28
type input "11"
type input "8"
type input "6"
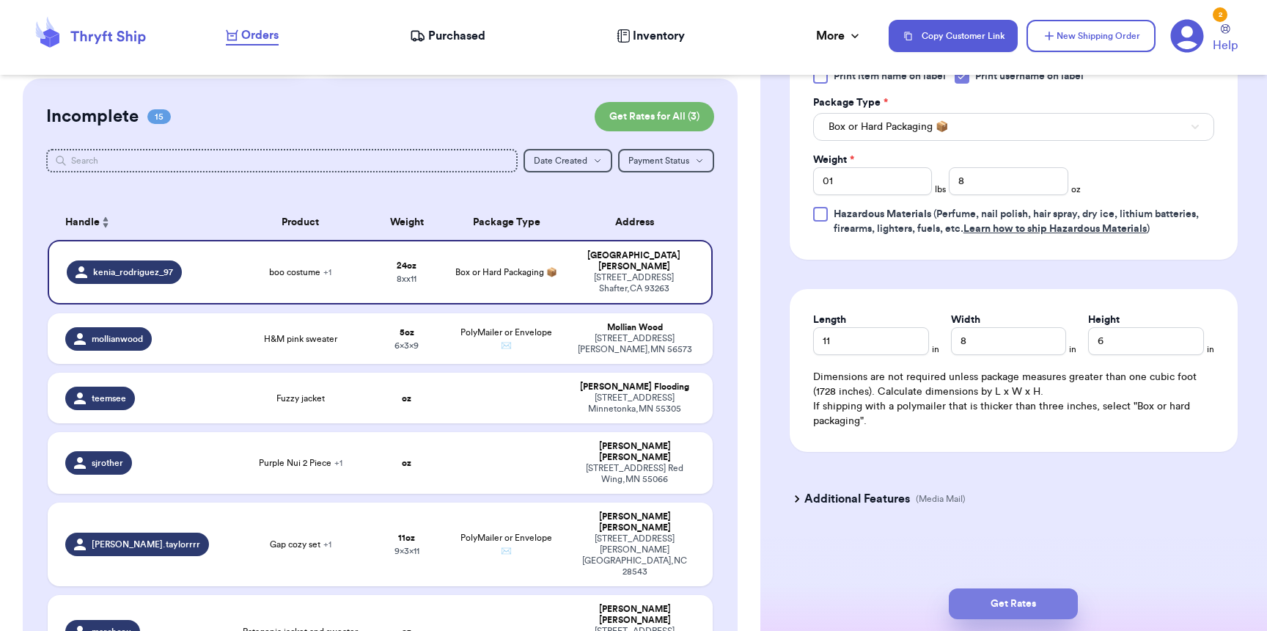
click at [1014, 606] on button "Get Rates" at bounding box center [1013, 603] width 129 height 31
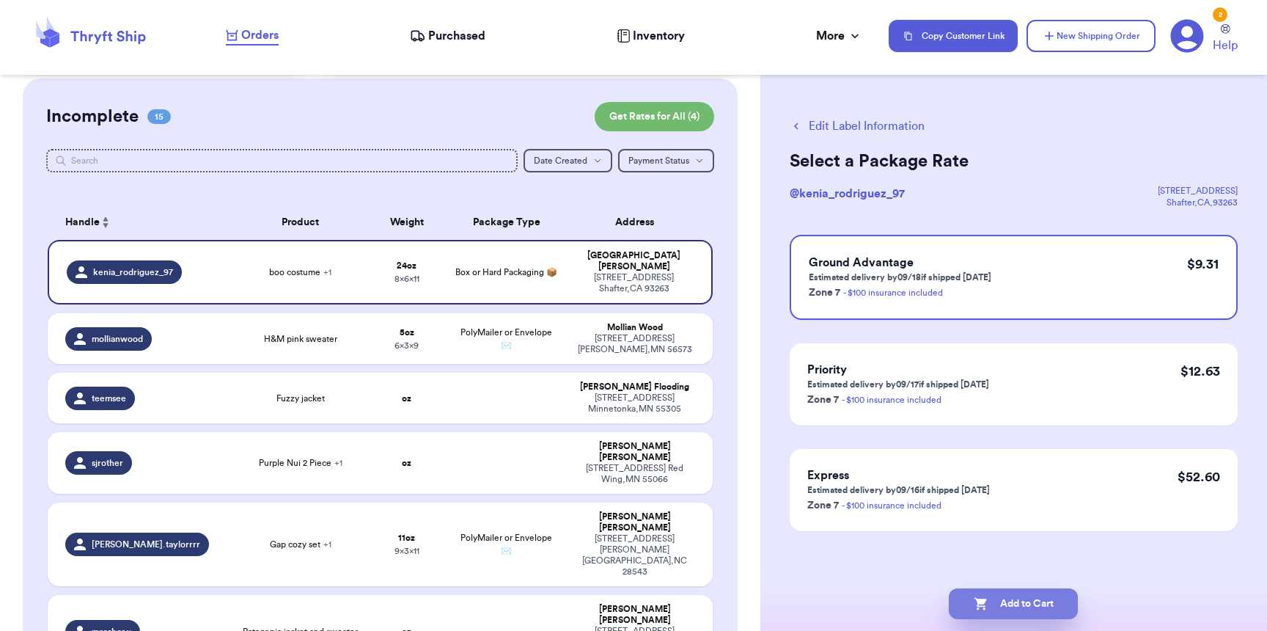
click at [1065, 601] on button "Add to Cart" at bounding box center [1013, 603] width 129 height 31
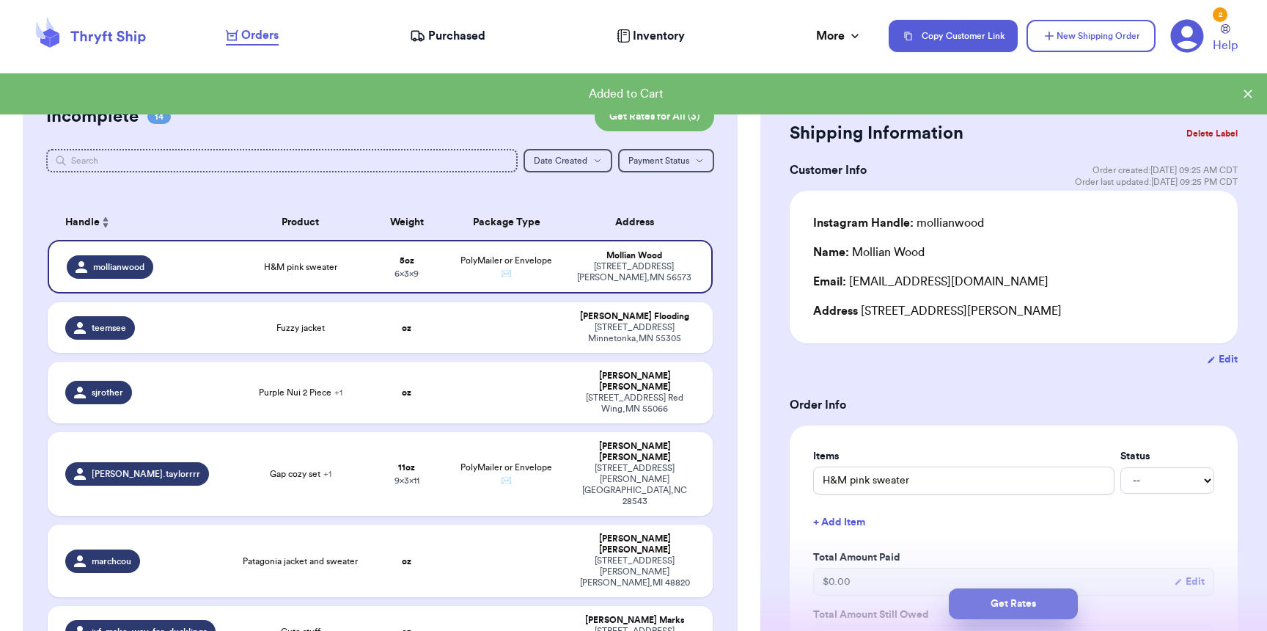
click at [994, 612] on button "Get Rates" at bounding box center [1013, 603] width 129 height 31
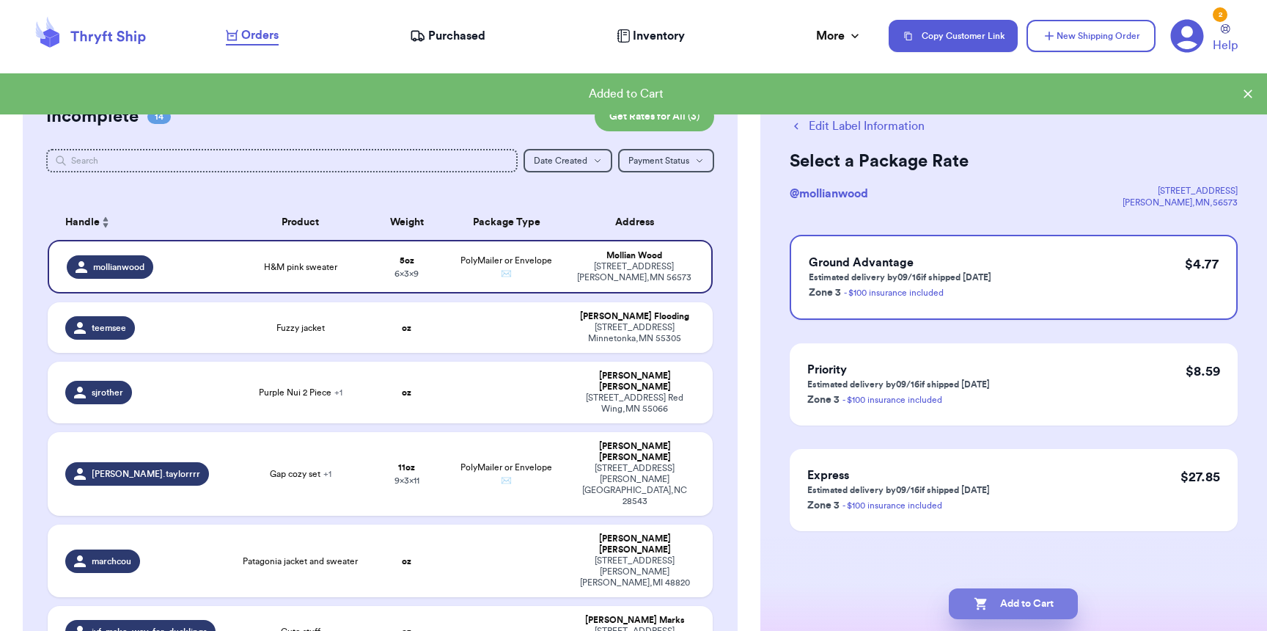
click at [992, 606] on button "Add to Cart" at bounding box center [1013, 603] width 129 height 31
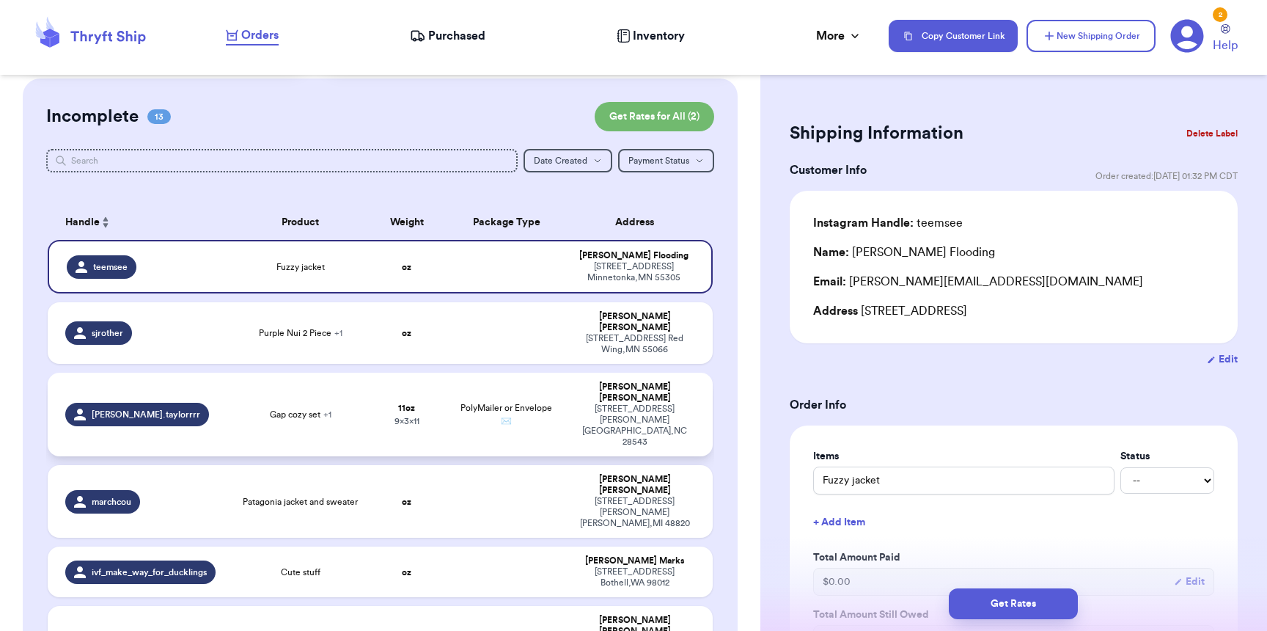
click at [575, 403] on div "6409 Rogers St Jacksonville , NC 28543" at bounding box center [635, 425] width 120 height 44
type input "Gap cozy set"
type input "11"
type input "9"
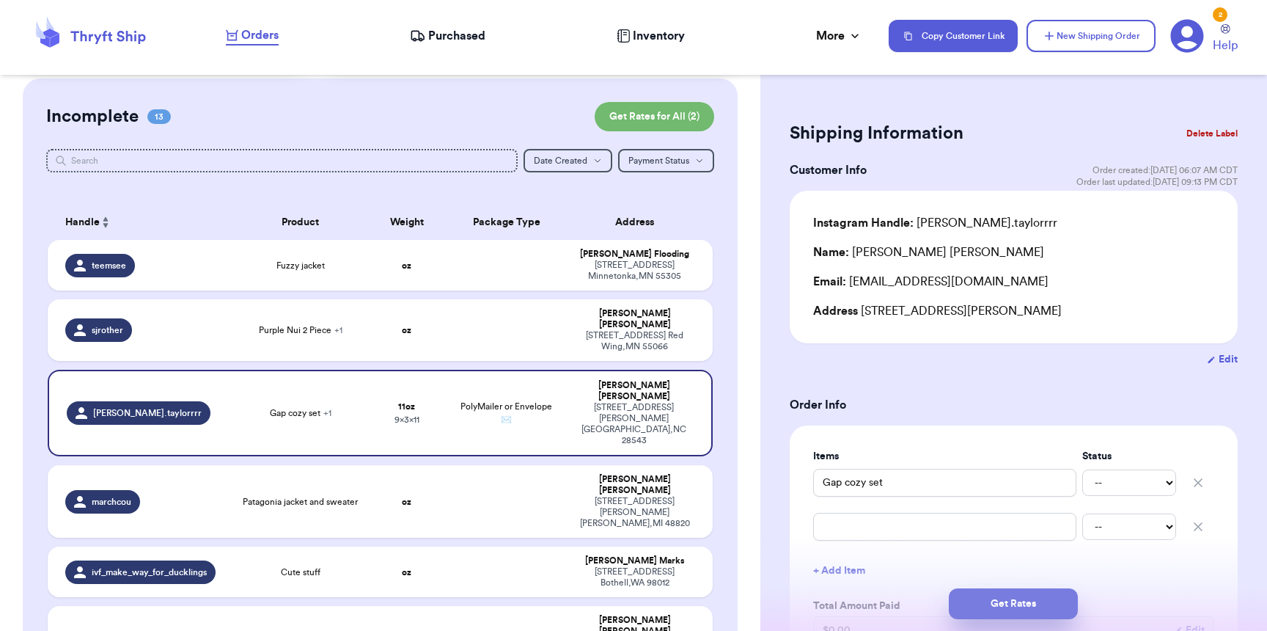
click at [1002, 607] on button "Get Rates" at bounding box center [1013, 603] width 129 height 31
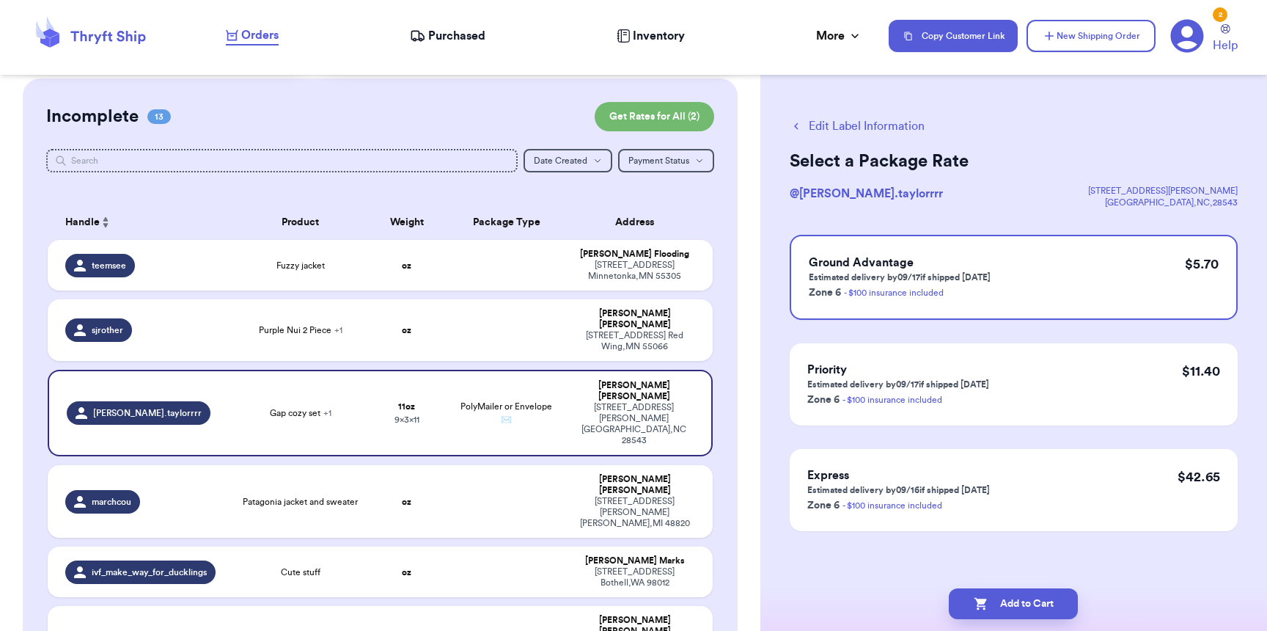
click at [1004, 604] on button "Add to Cart" at bounding box center [1013, 603] width 129 height 31
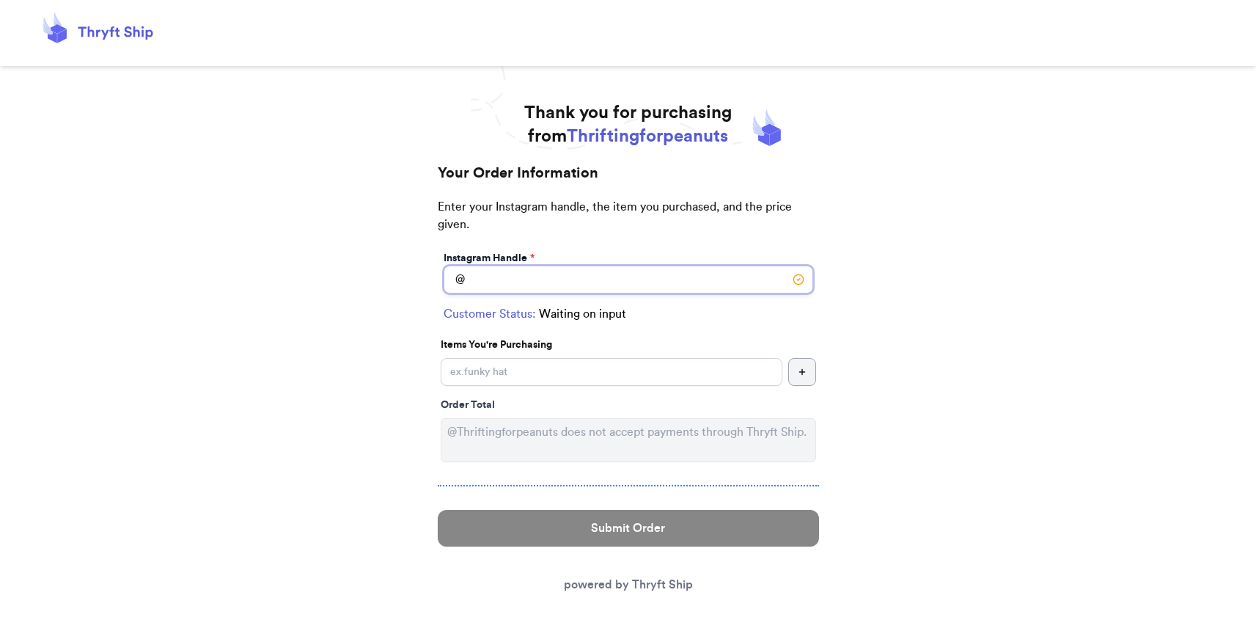
click at [575, 283] on input "Instagram Handle *" at bounding box center [629, 279] width 370 height 28
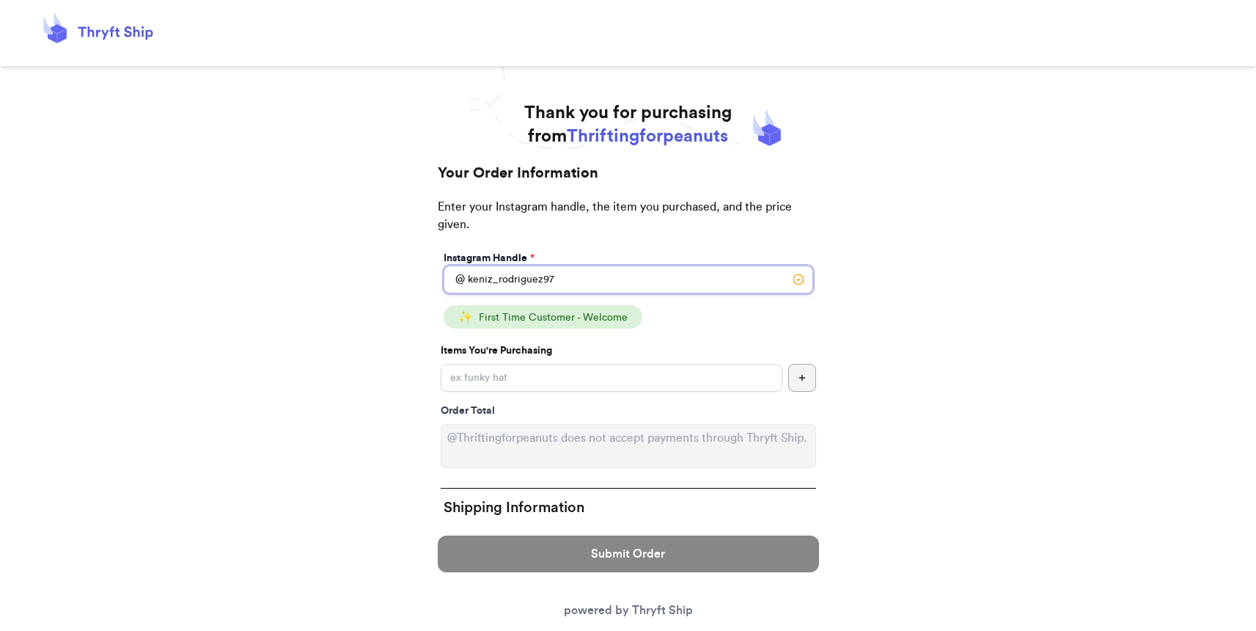
click at [542, 280] on input "keniz_rodriguez97" at bounding box center [629, 279] width 370 height 28
click at [491, 278] on input "keniz_rodriguez_97" at bounding box center [629, 279] width 370 height 28
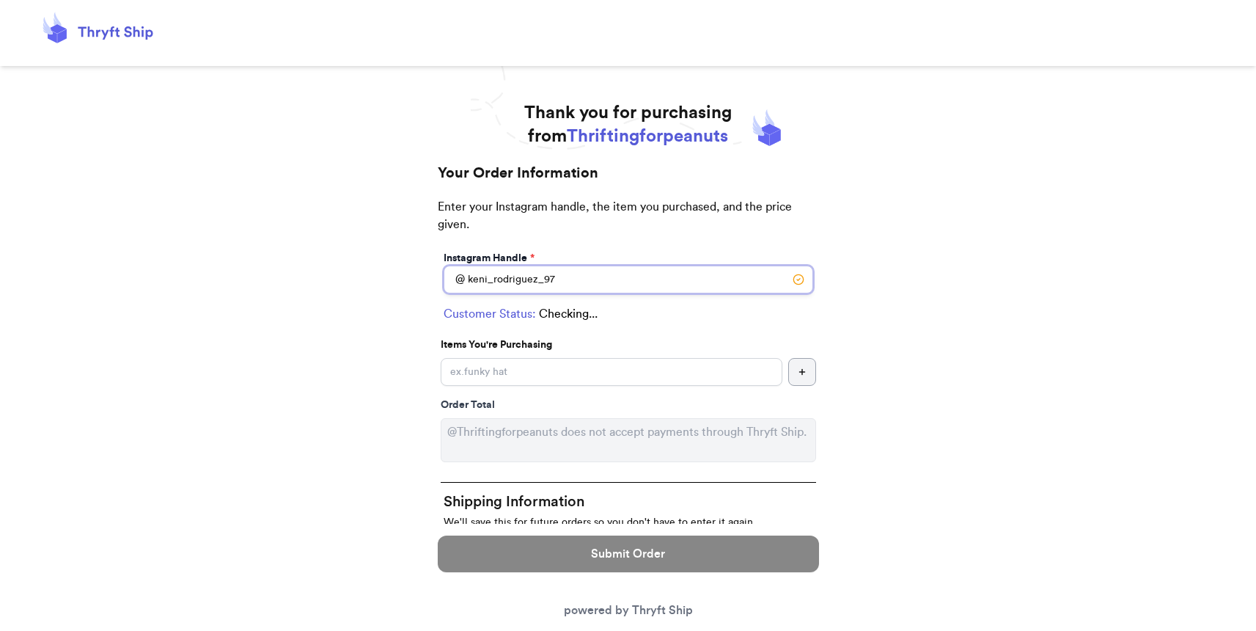
type input "kenia_rodriguez_97"
select select "CA"
type input "Shafter"
type input "93263"
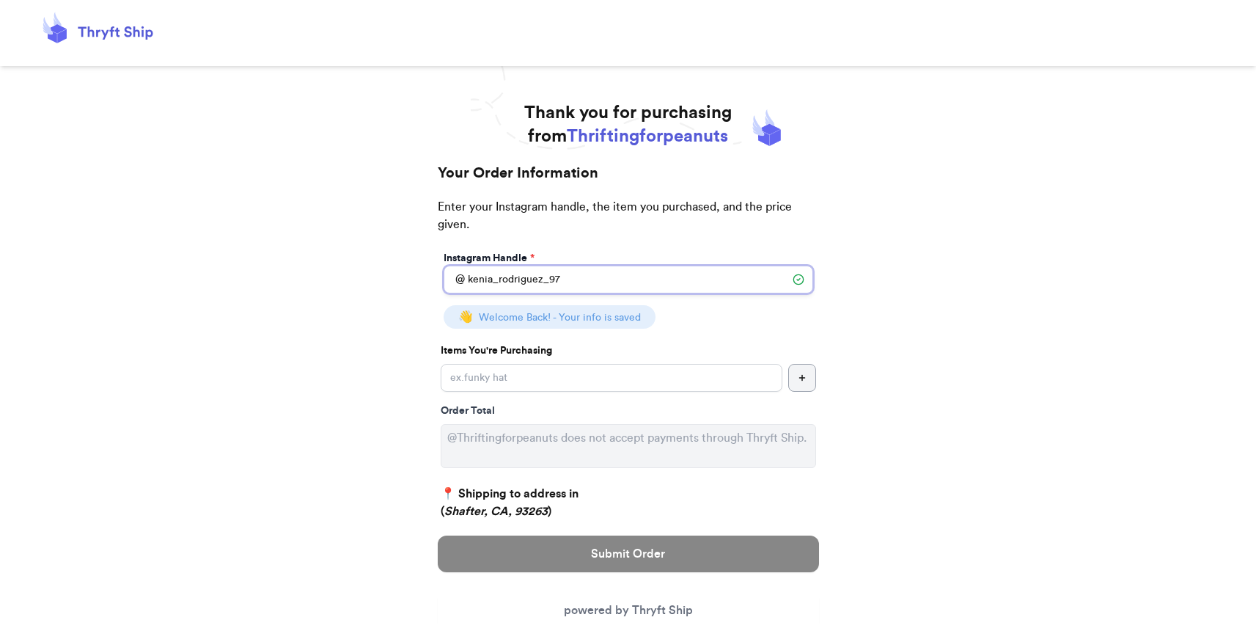
type input "kenia_rodriguez_97"
click at [558, 378] on input "Instagram Handle *" at bounding box center [612, 378] width 342 height 28
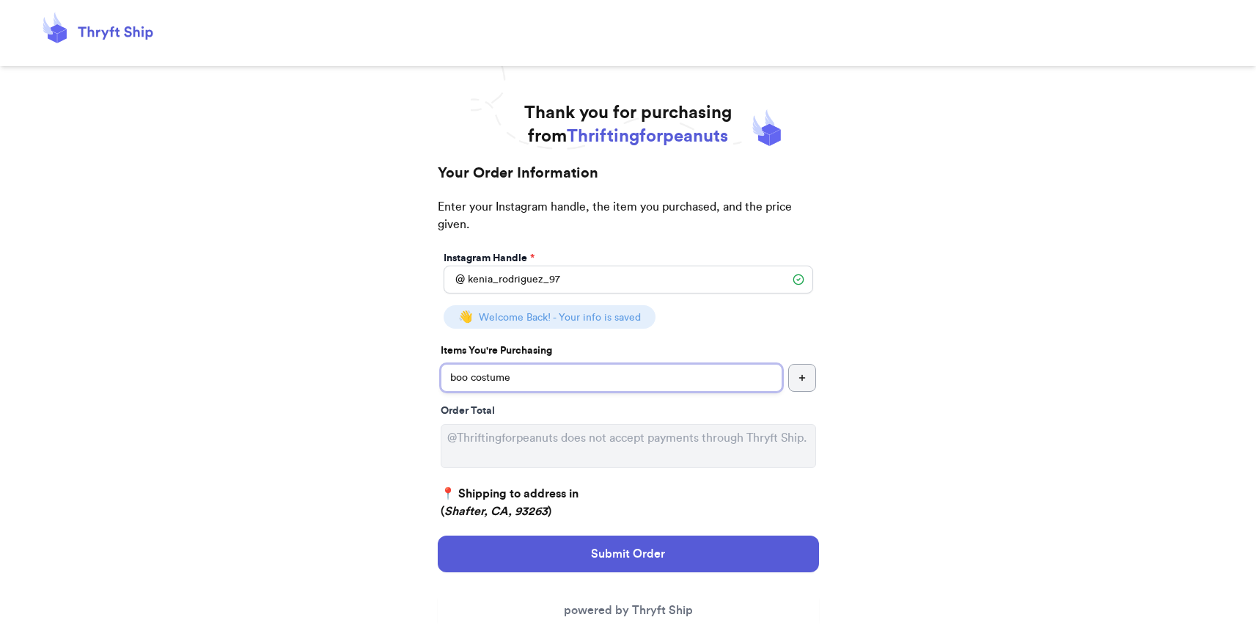
type input "boo costume"
click at [804, 372] on button "button" at bounding box center [802, 378] width 28 height 28
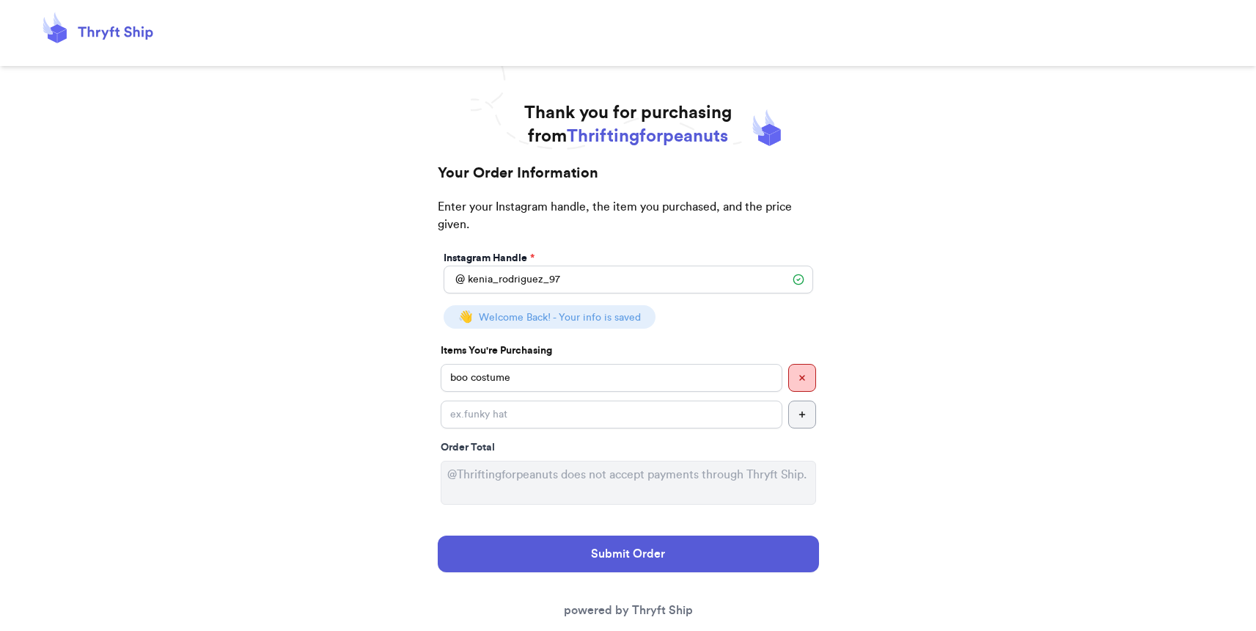
scroll to position [122, 0]
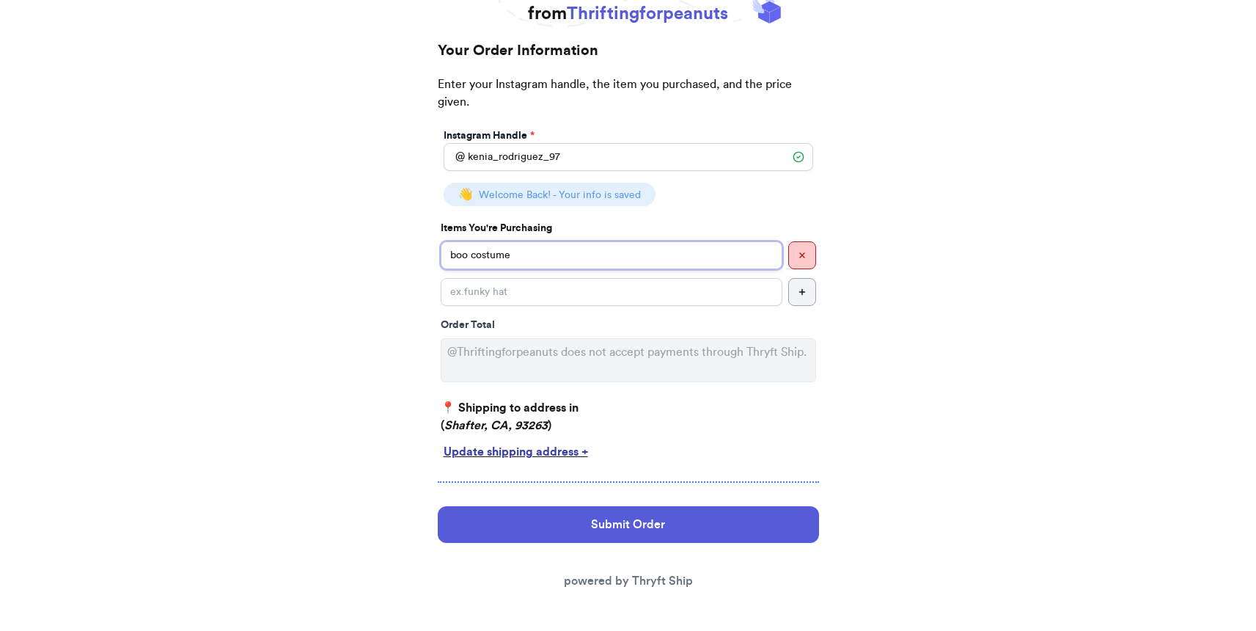
drag, startPoint x: 743, startPoint y: 262, endPoint x: 738, endPoint y: 280, distance: 18.9
click at [740, 276] on div "boo costume" at bounding box center [628, 273] width 375 height 65
click at [737, 287] on input "Instagram Handle *" at bounding box center [612, 292] width 342 height 28
type input "zara sweater"
click at [694, 502] on div "Submit Order powered by Thryft Ship" at bounding box center [628, 547] width 381 height 107
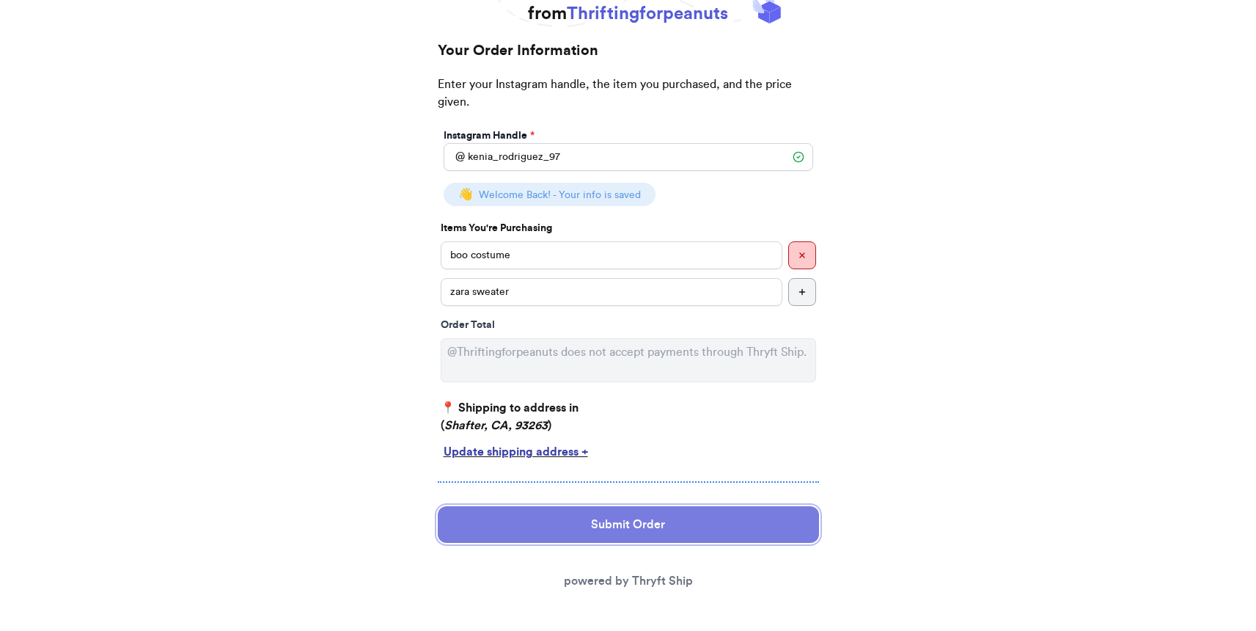
click at [690, 517] on button "Submit Order" at bounding box center [628, 524] width 381 height 37
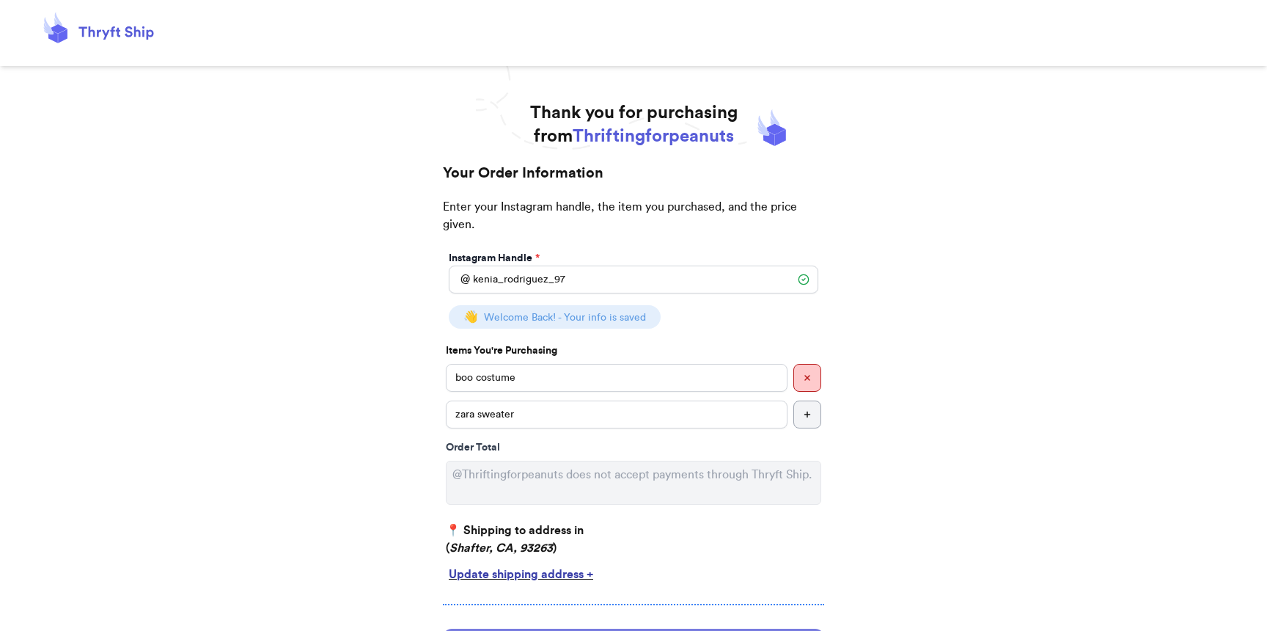
select select "CA"
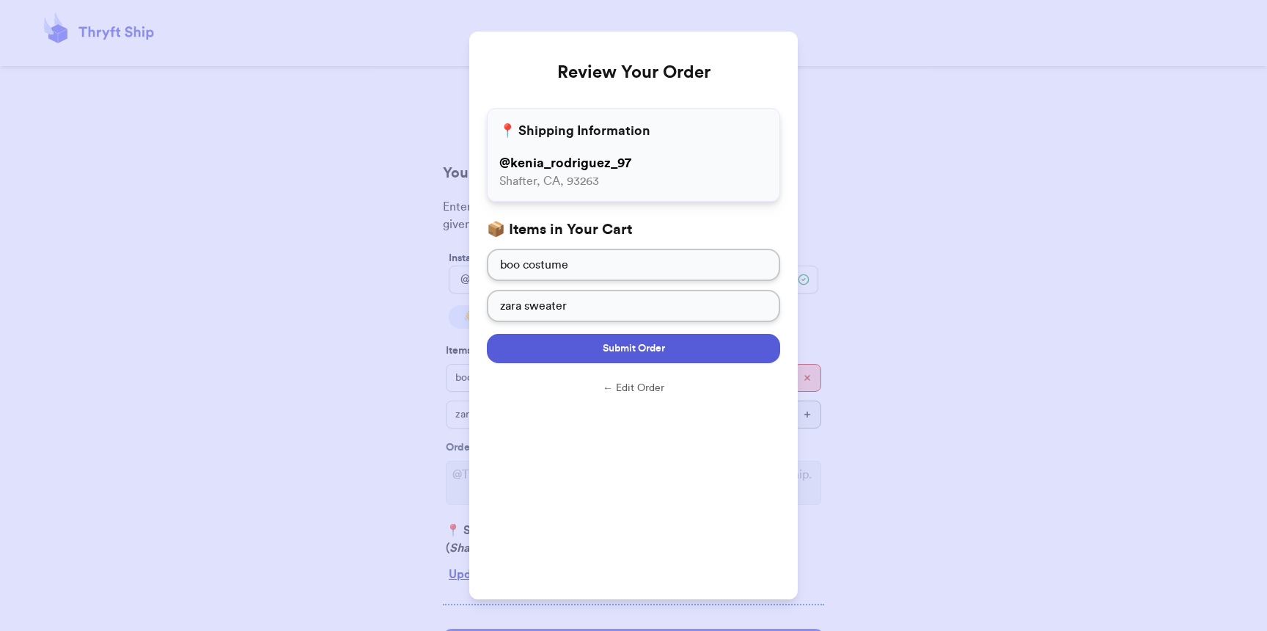
click at [622, 345] on span "Submit Order" at bounding box center [634, 348] width 62 height 15
